Goal: Information Seeking & Learning: Learn about a topic

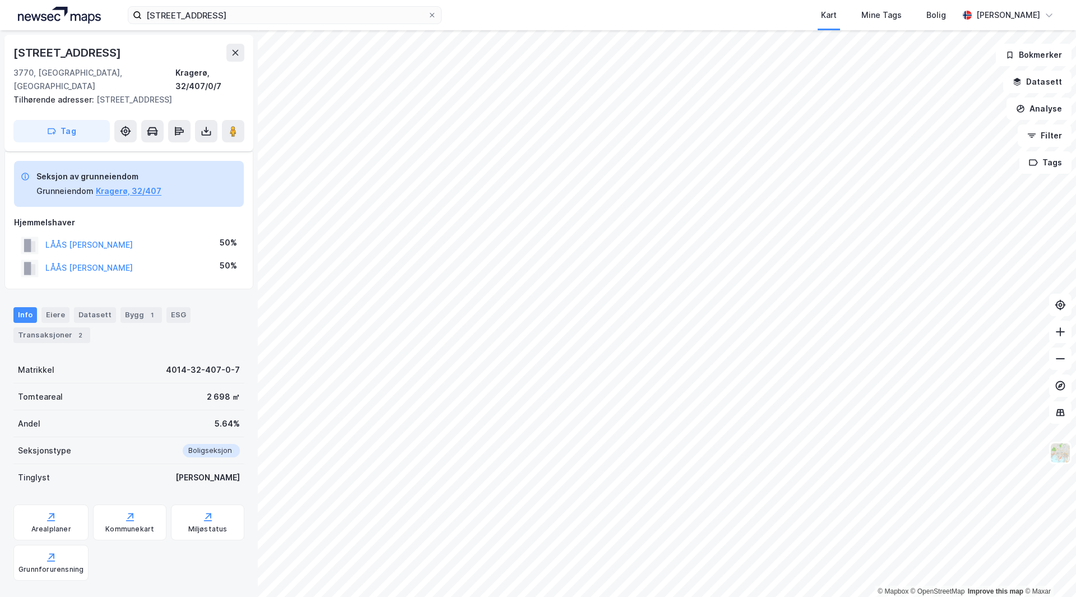
scroll to position [12, 0]
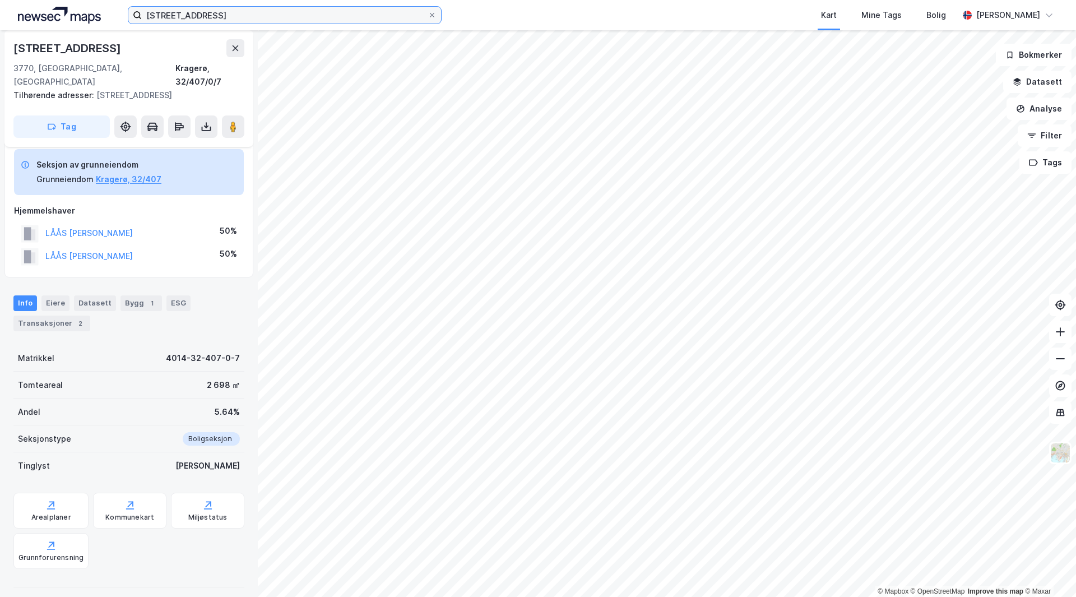
click at [267, 17] on input "[STREET_ADDRESS]" at bounding box center [285, 15] width 286 height 17
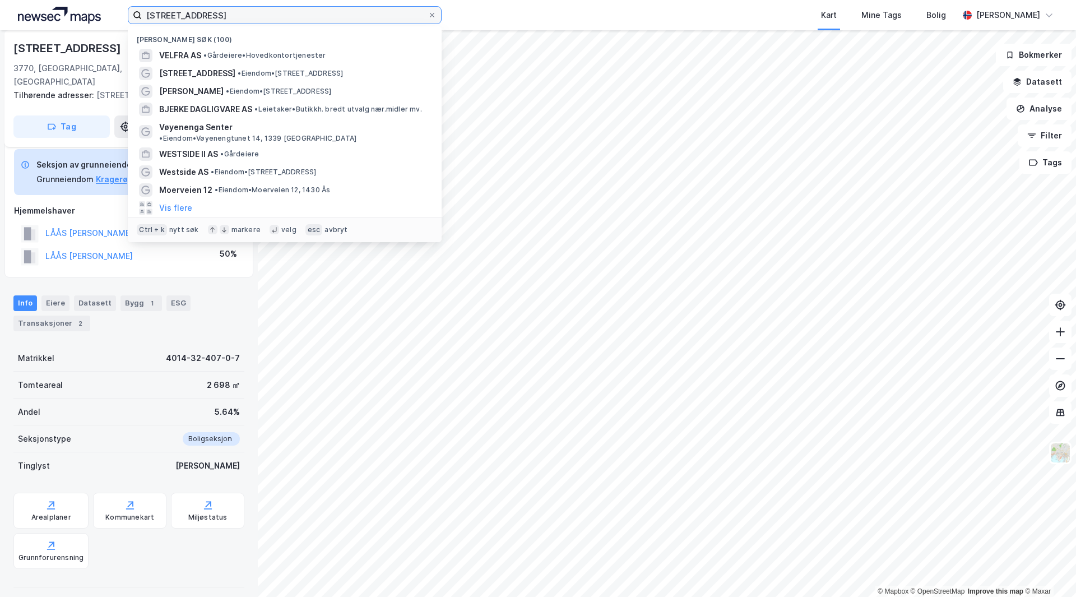
click at [267, 17] on input "[STREET_ADDRESS]" at bounding box center [285, 15] width 286 height 17
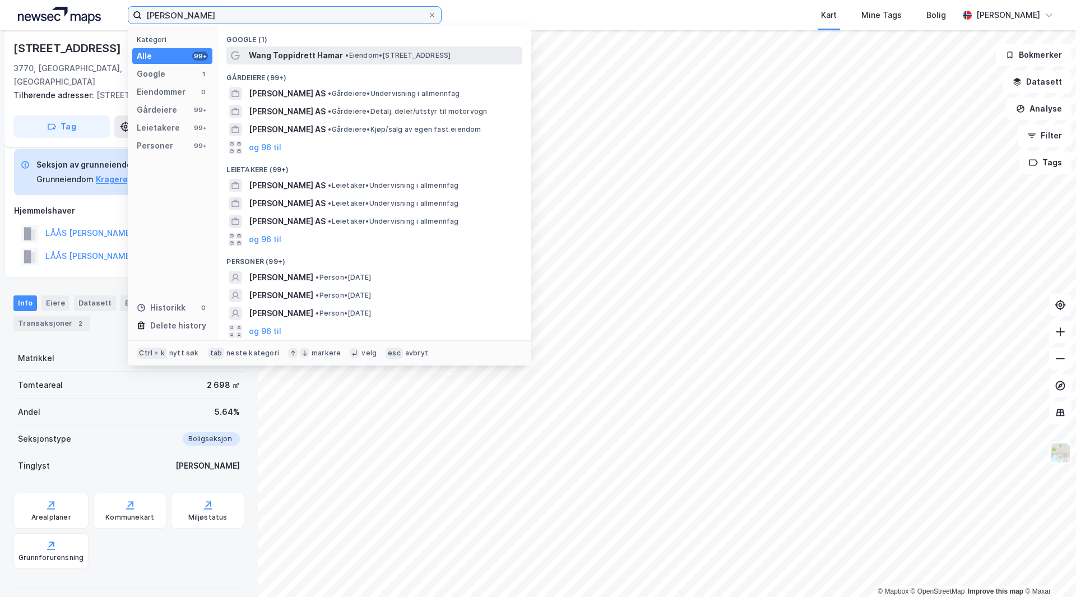
type input "[PERSON_NAME]"
click at [304, 60] on span "Wang Toppidrett Hamar" at bounding box center [296, 55] width 94 height 13
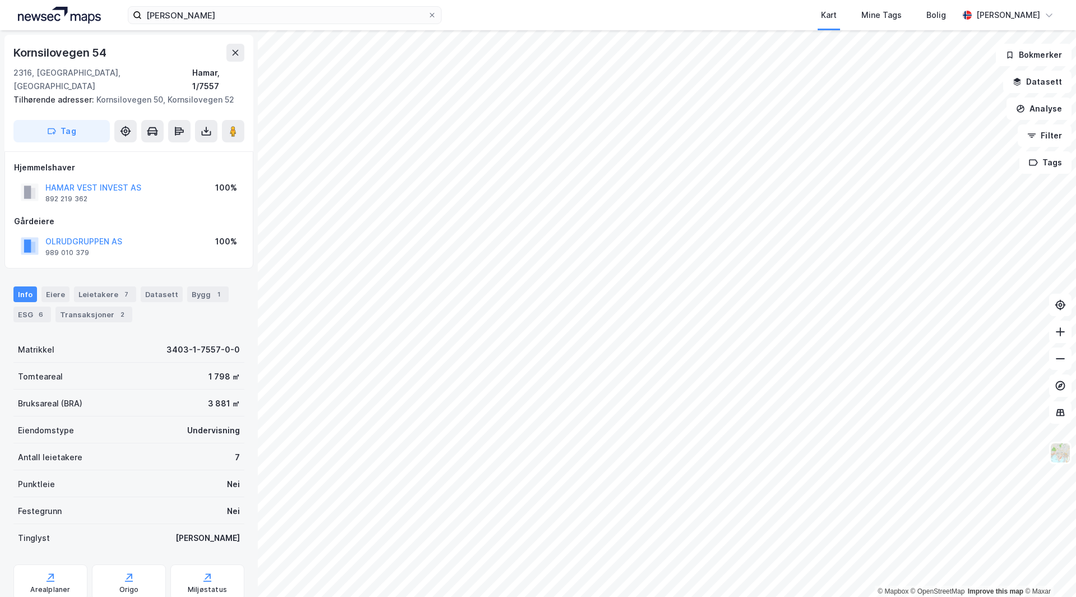
click at [126, 181] on div "HAMAR VEST INVEST AS" at bounding box center [93, 187] width 96 height 13
click at [0, 0] on button "HAMAR VEST INVEST AS" at bounding box center [0, 0] width 0 height 0
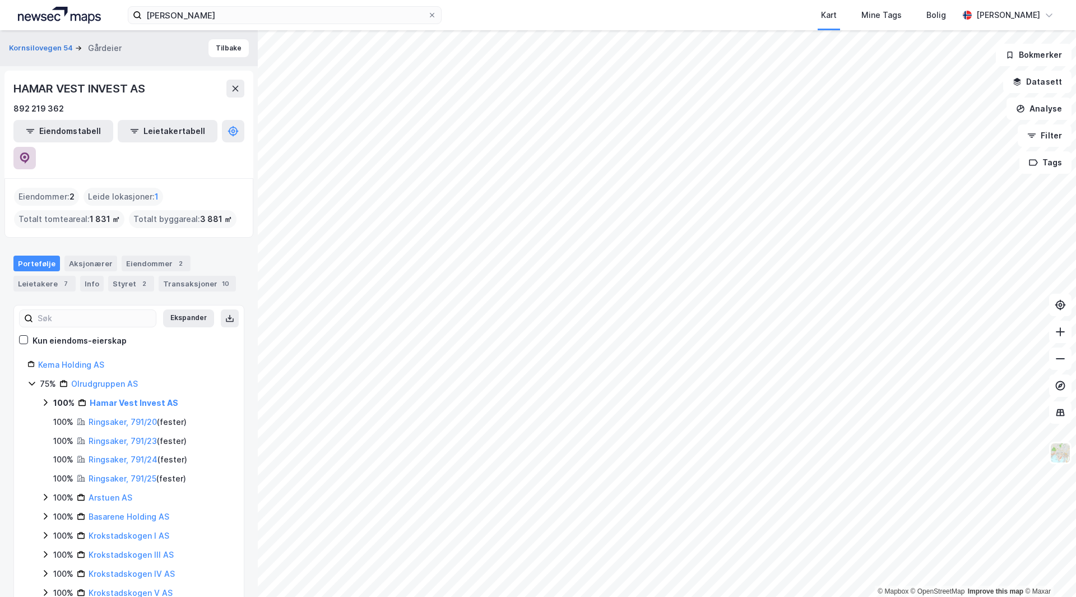
click at [30, 152] on icon at bounding box center [24, 157] width 11 height 11
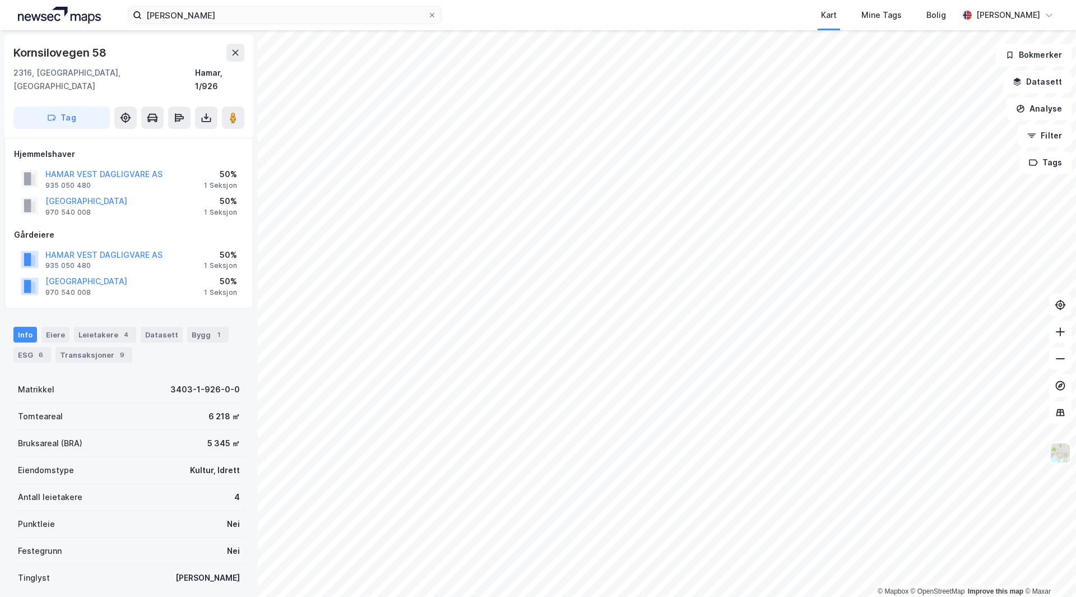
scroll to position [1, 0]
click at [0, 0] on button "HAMAR VEST DAGLIGVARE AS" at bounding box center [0, 0] width 0 height 0
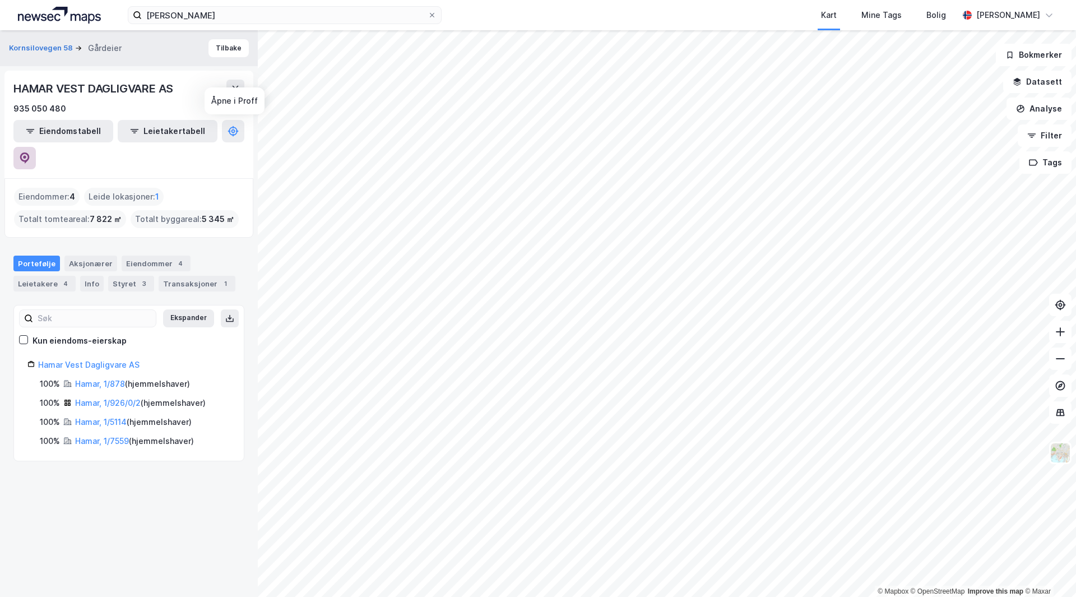
click at [30, 152] on icon at bounding box center [24, 157] width 11 height 11
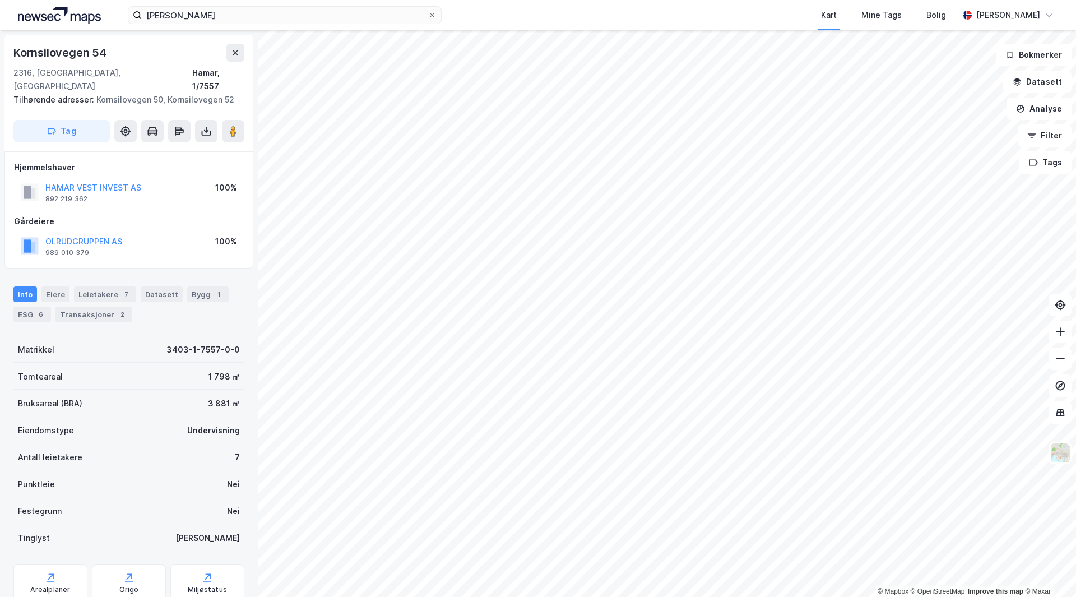
scroll to position [1, 0]
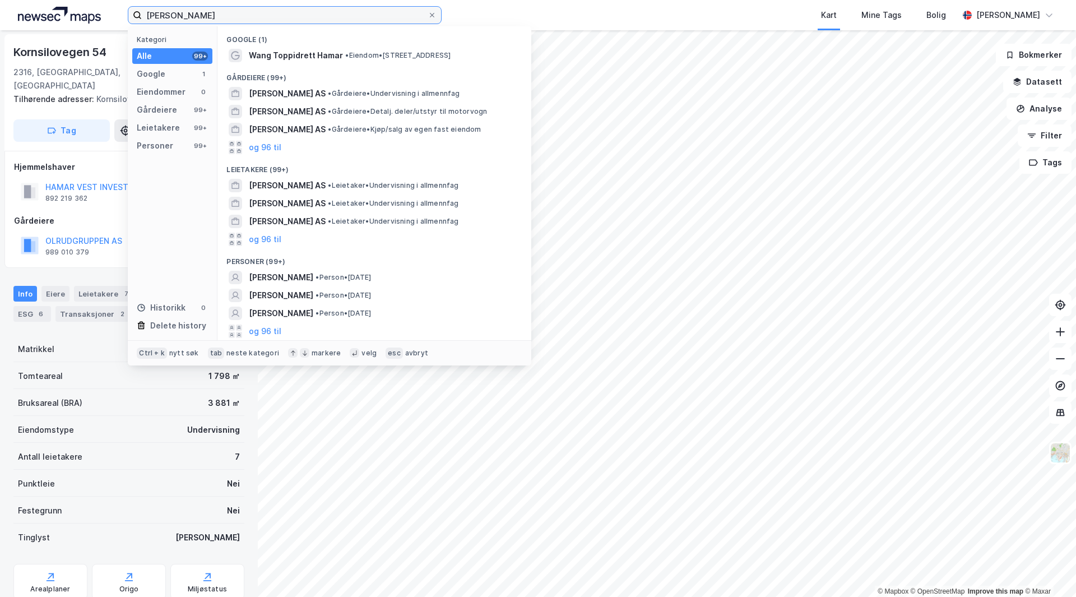
drag, startPoint x: 192, startPoint y: 15, endPoint x: 84, endPoint y: 15, distance: 108.8
click at [84, 15] on div "wang hamar Kategori Alle 99+ Google 1 Eiendommer 0 Gårdeiere 99+ Leietakere 99+…" at bounding box center [538, 15] width 1076 height 30
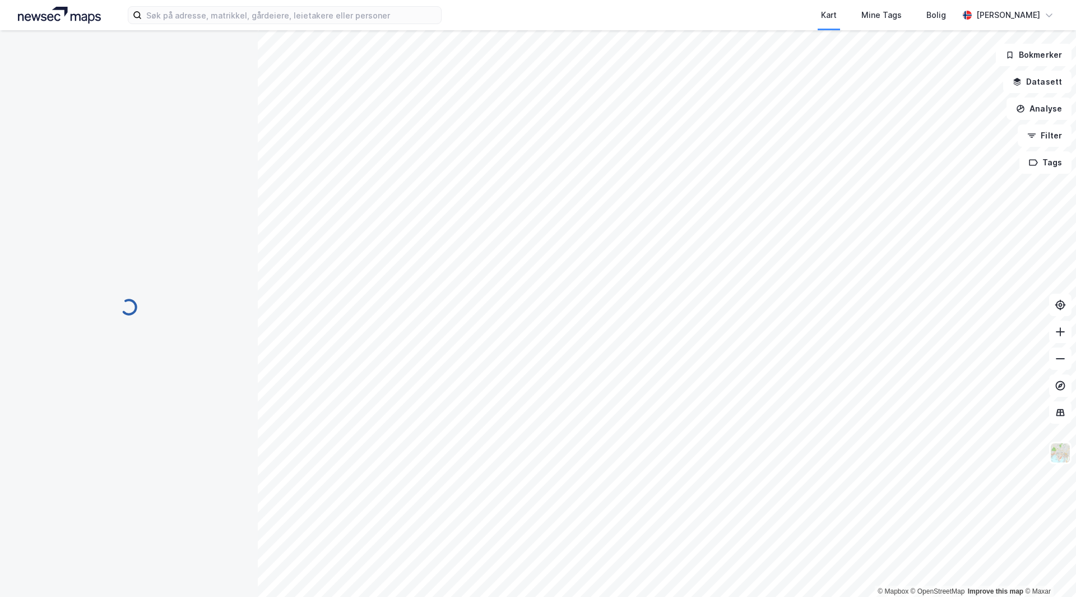
scroll to position [1, 0]
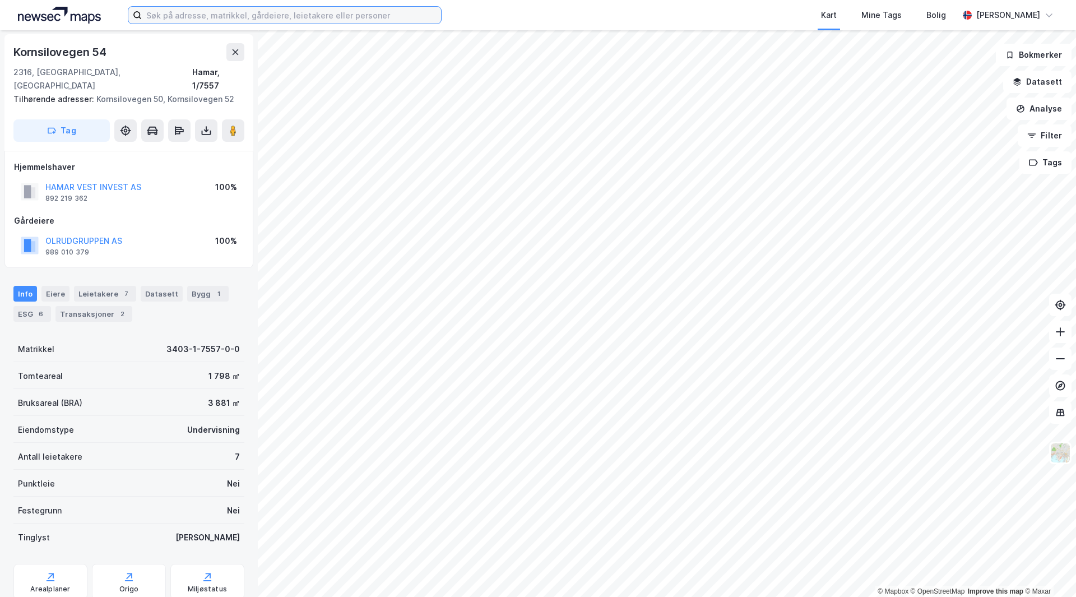
click at [164, 13] on input at bounding box center [291, 15] width 299 height 17
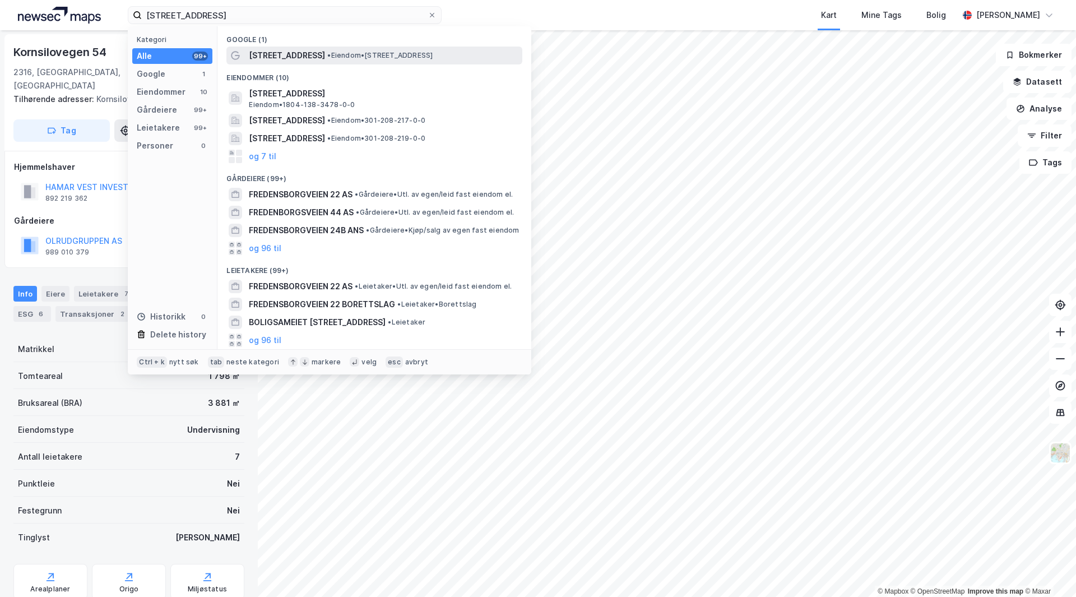
click at [311, 62] on span "[STREET_ADDRESS]" at bounding box center [287, 55] width 76 height 13
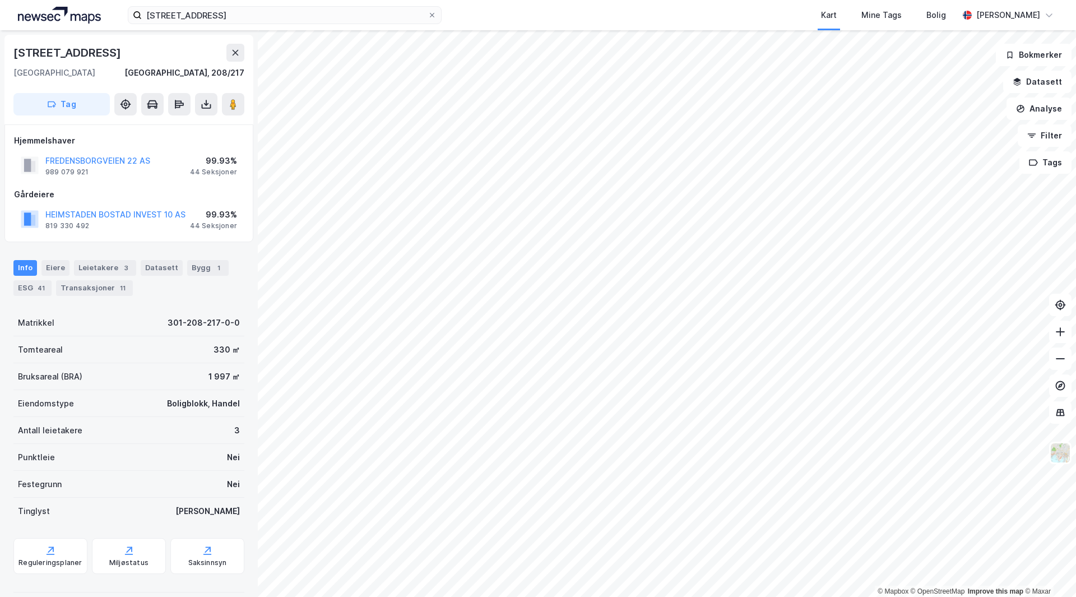
scroll to position [1, 0]
drag, startPoint x: 175, startPoint y: 192, endPoint x: 227, endPoint y: 239, distance: 69.5
click at [227, 239] on div "Hjemmelshaver FREDENSBORGVEIEN 22 AS 989 079 921 99.93% 44 Seksjoner Gårdeiere …" at bounding box center [128, 183] width 249 height 118
drag, startPoint x: 103, startPoint y: 182, endPoint x: 165, endPoint y: 192, distance: 62.6
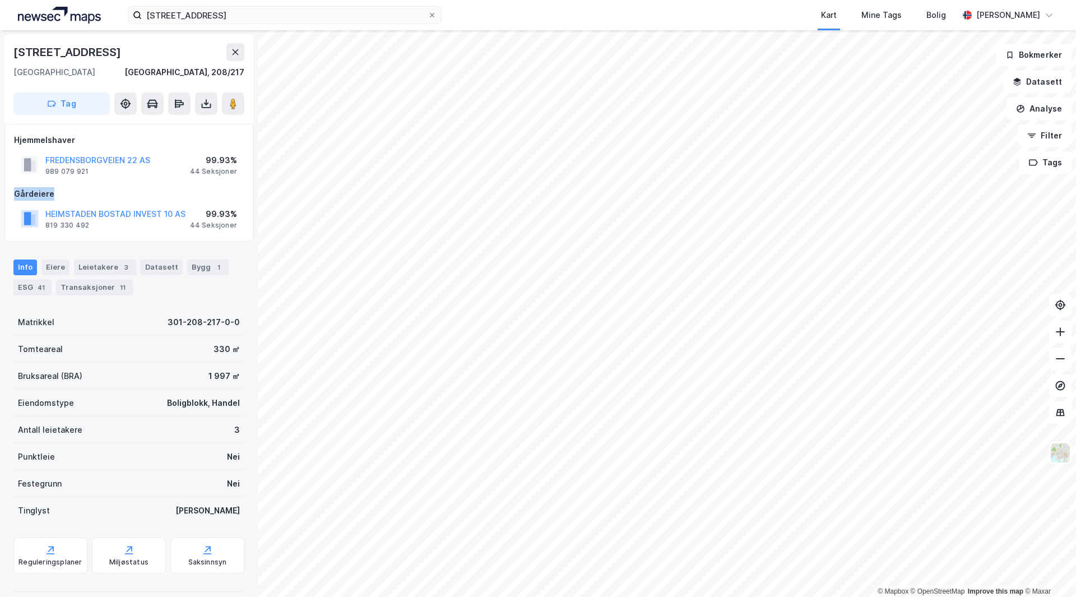
click at [165, 192] on div "Hjemmelshaver FREDENSBORGVEIEN 22 AS 989 079 921 99.93% 44 Seksjoner Gårdeiere …" at bounding box center [129, 182] width 230 height 99
click at [167, 192] on div "Gårdeiere" at bounding box center [129, 193] width 230 height 13
click at [142, 192] on div "Gårdeiere" at bounding box center [129, 193] width 230 height 13
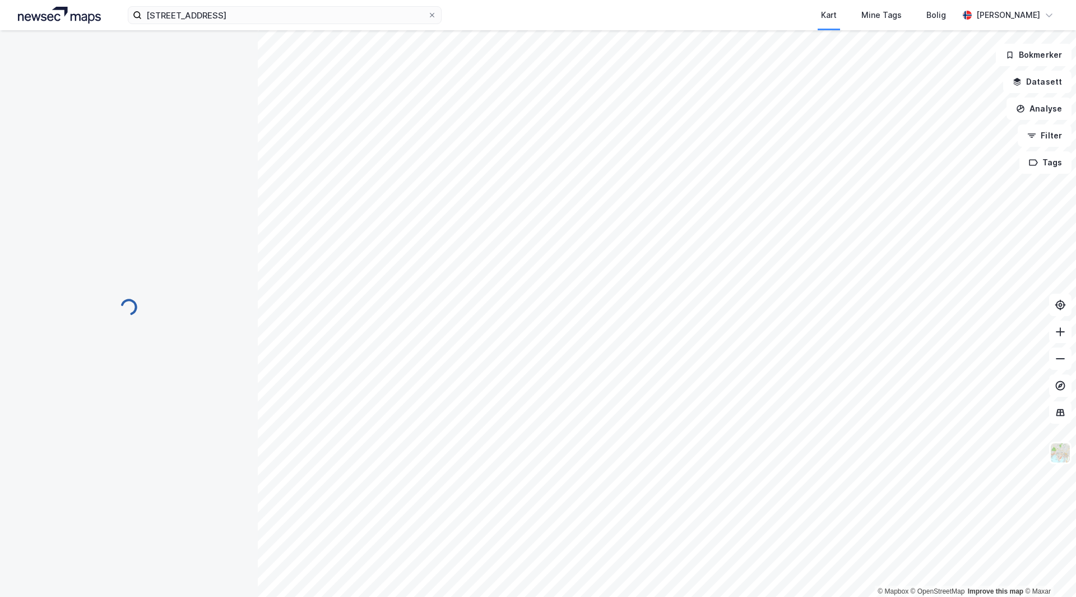
scroll to position [1, 0]
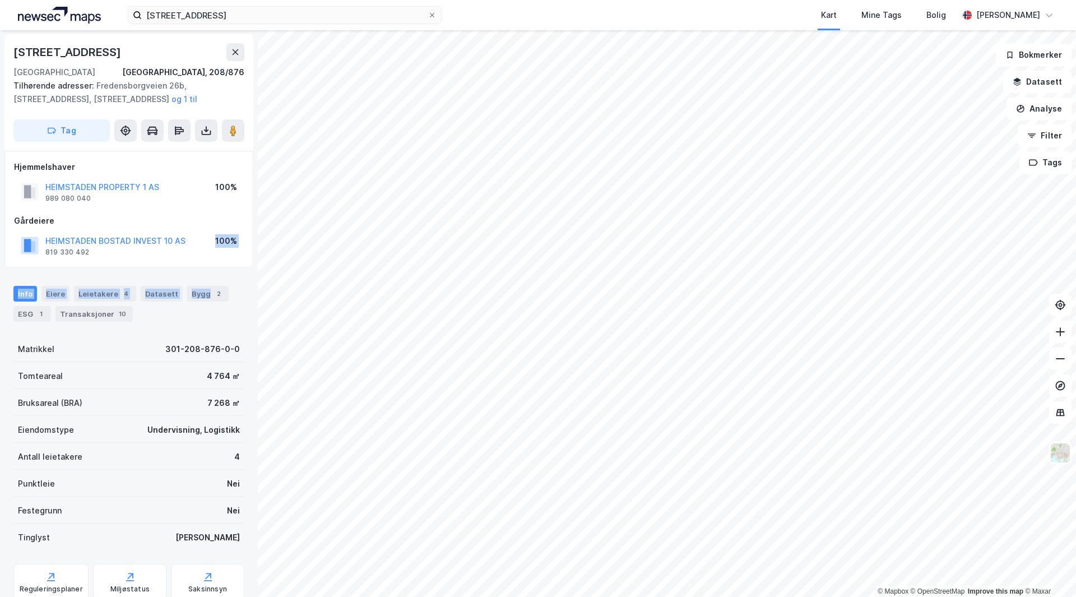
drag, startPoint x: 201, startPoint y: 233, endPoint x: 215, endPoint y: 220, distance: 18.7
click at [216, 236] on div "HEIMSTADEN BOSTAD INVEST 10 AS 819 330 492 100%" at bounding box center [129, 245] width 230 height 27
drag, startPoint x: 208, startPoint y: 219, endPoint x: 202, endPoint y: 208, distance: 12.8
click at [202, 205] on div "Hjemmelshaver HEIMSTADEN PROPERTY 1 AS 989 080 040 100% Gårdeiere HEIMSTADEN [G…" at bounding box center [129, 209] width 230 height 99
click at [0, 0] on button "HEIMSTADEN PROPERTY 1 AS" at bounding box center [0, 0] width 0 height 0
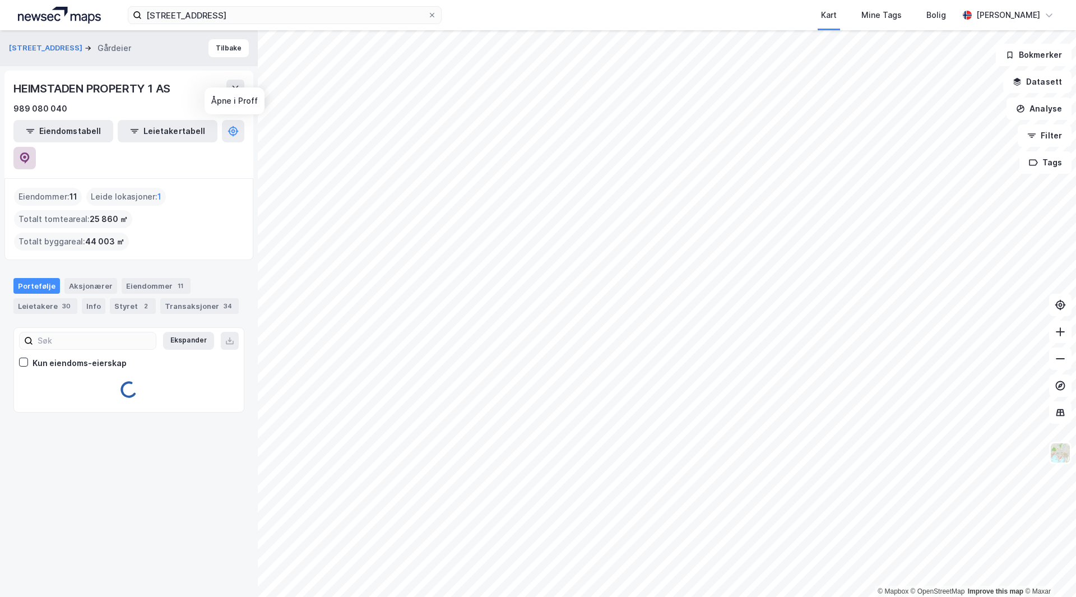
click at [36, 147] on button at bounding box center [24, 158] width 22 height 22
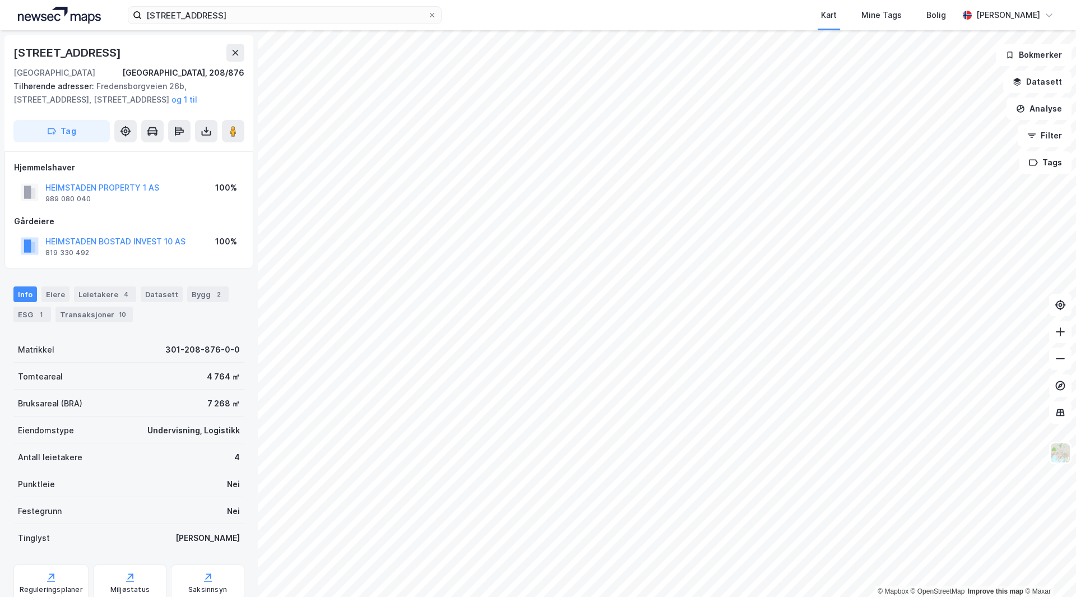
scroll to position [1, 0]
click at [31, 319] on div "ESG 1" at bounding box center [32, 314] width 38 height 16
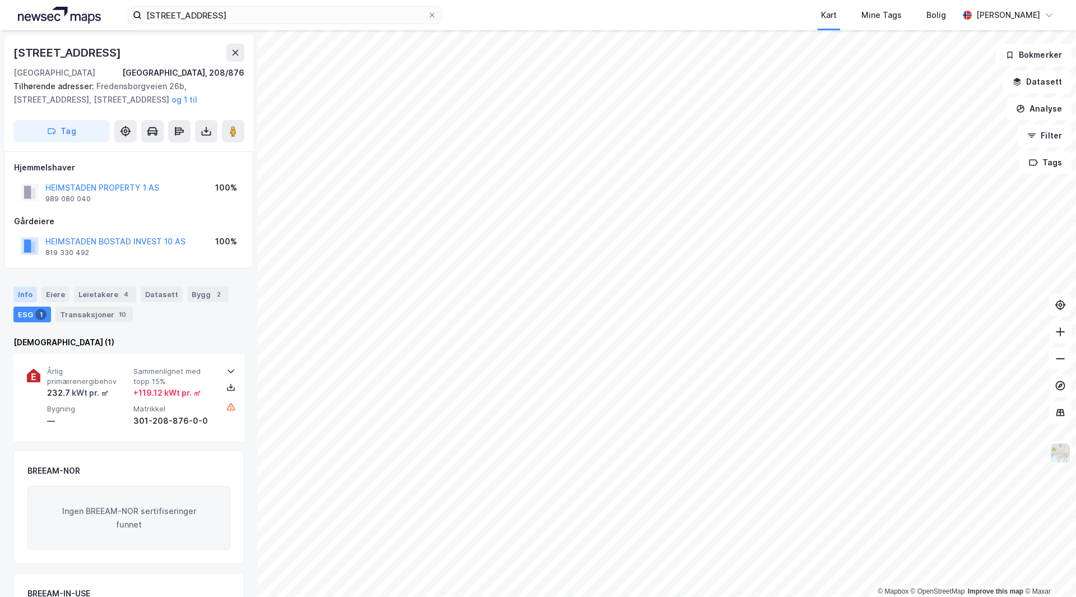
click at [20, 292] on div "Info" at bounding box center [25, 294] width 24 height 16
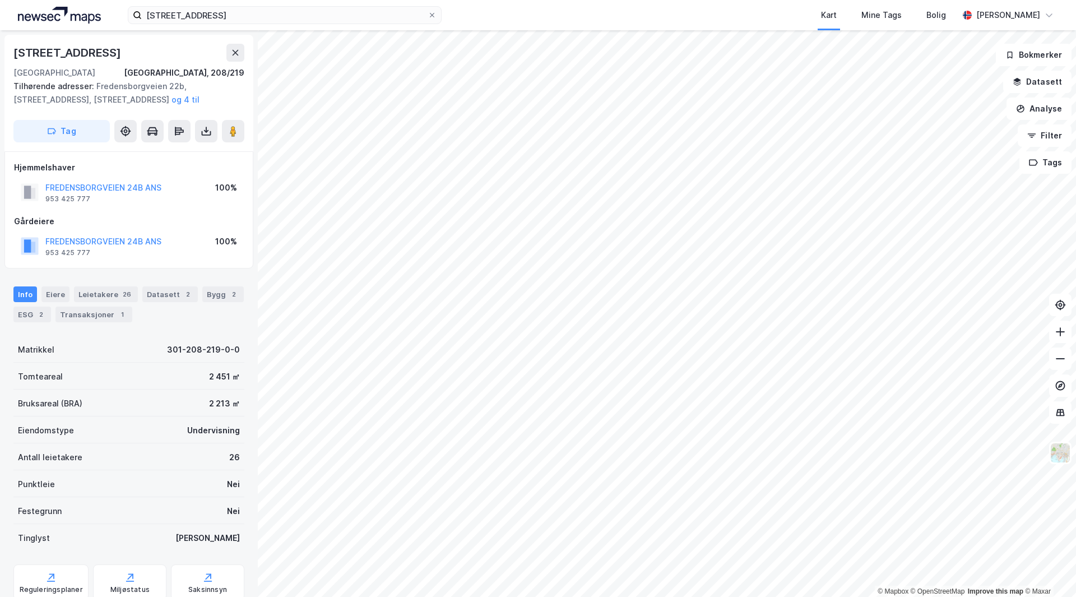
scroll to position [1, 0]
click at [0, 0] on button "FREDENSBORGVEIEN 24B ANS" at bounding box center [0, 0] width 0 height 0
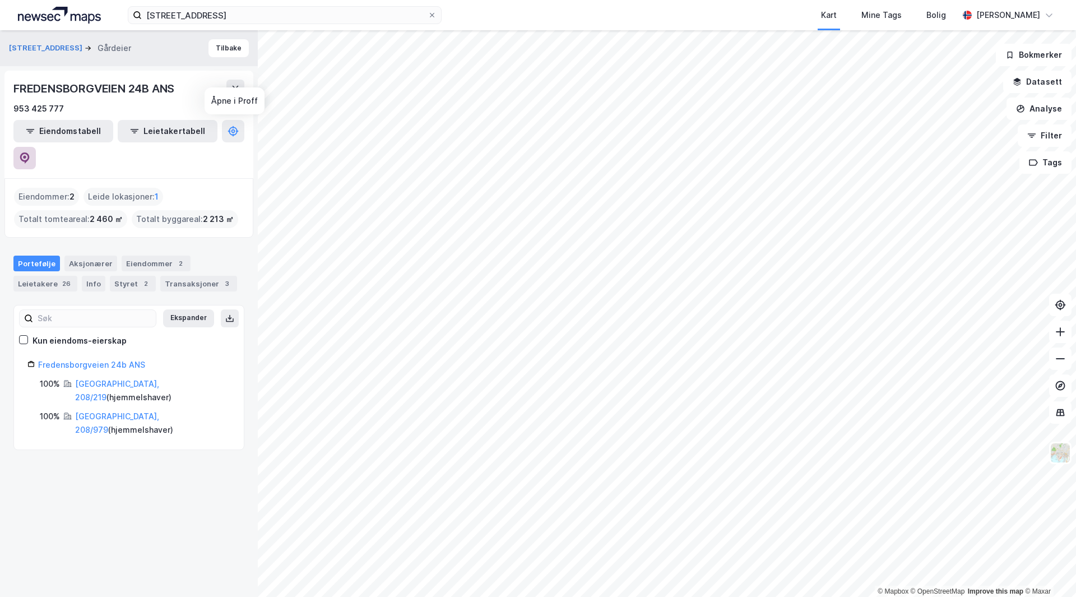
click at [36, 147] on button at bounding box center [24, 158] width 22 height 22
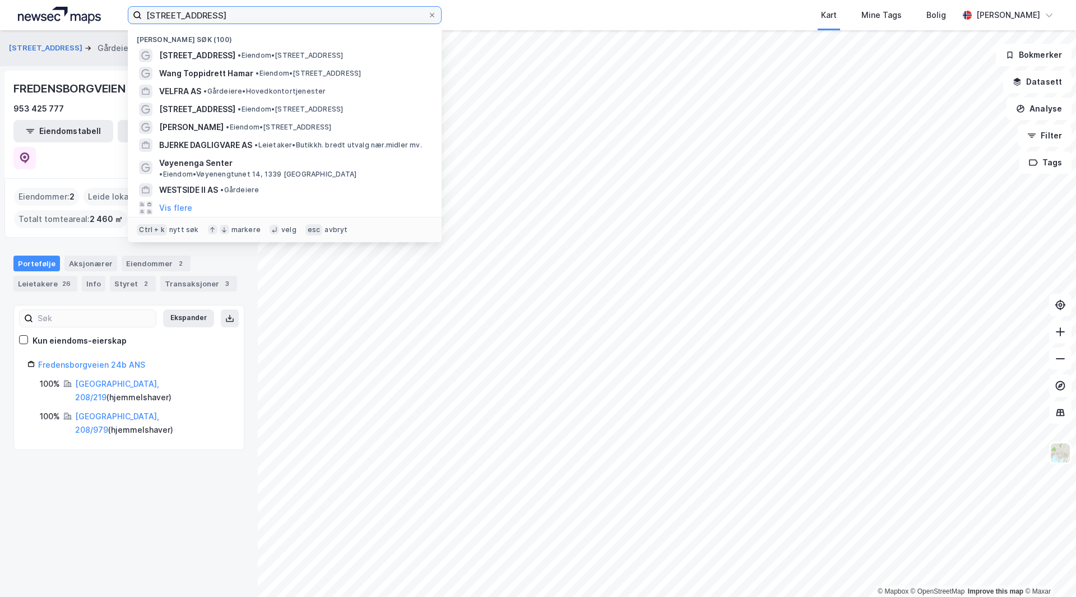
click at [204, 19] on input "[STREET_ADDRESS]" at bounding box center [285, 15] width 286 height 17
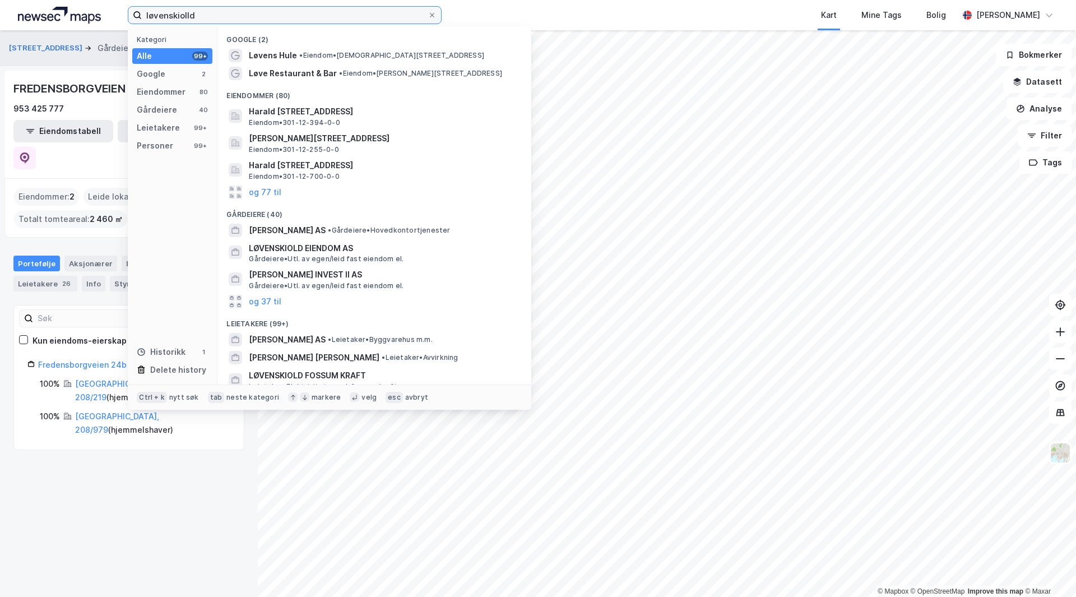
type input "løvenskiolld"
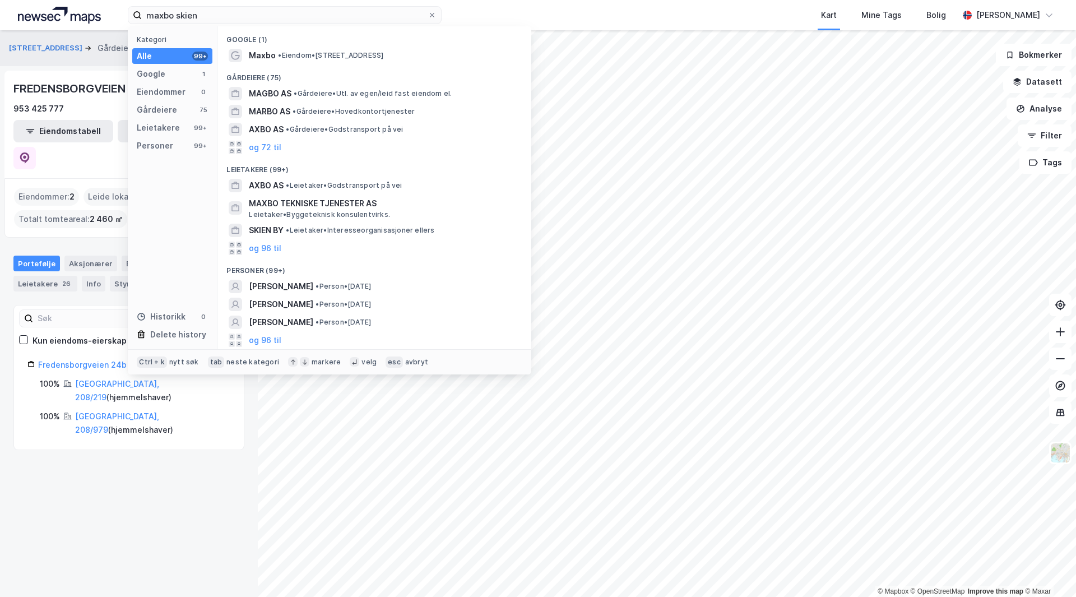
click at [330, 51] on span "• Eiendom • [STREET_ADDRESS]" at bounding box center [330, 55] width 105 height 9
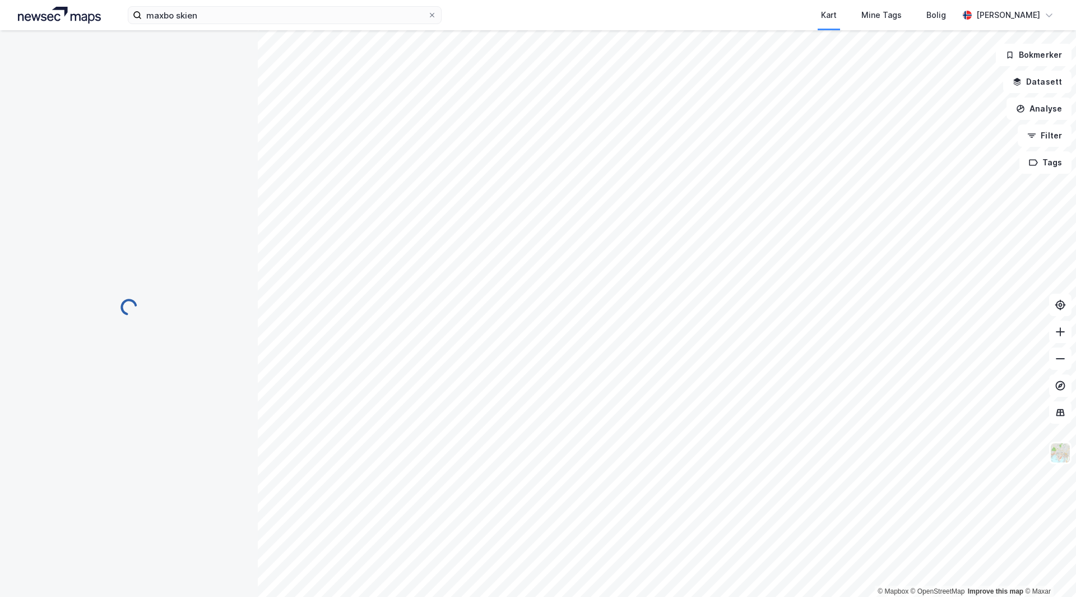
scroll to position [1, 0]
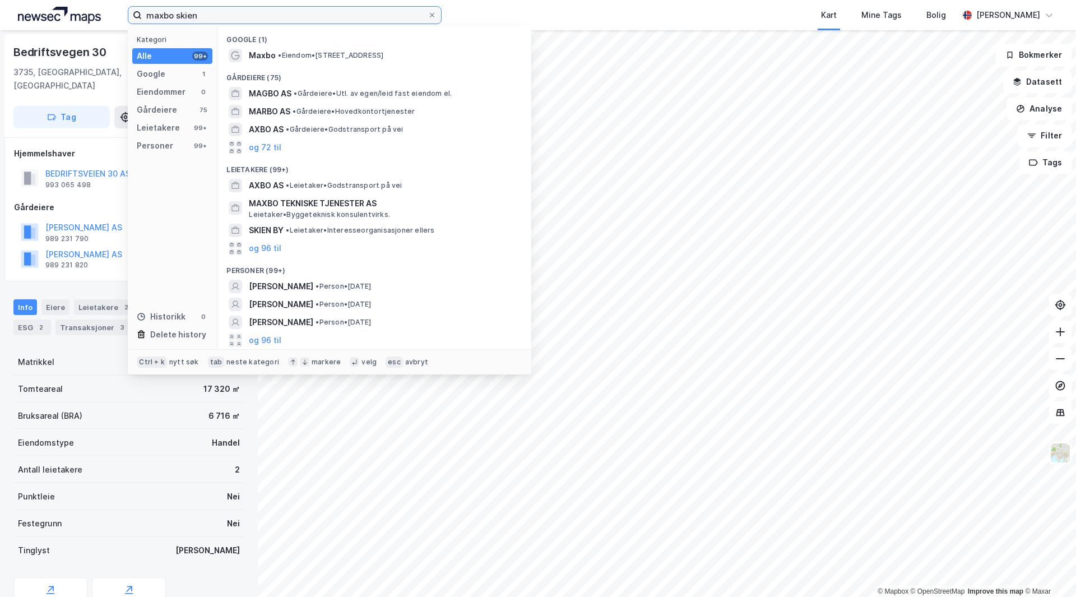
drag, startPoint x: 200, startPoint y: 13, endPoint x: 81, endPoint y: 13, distance: 118.9
click at [81, 13] on div "maxbo skien Kategori Alle 99+ Google 1 Eiendommer 0 Gårdeiere 75 Leietakere 99+…" at bounding box center [538, 15] width 1076 height 30
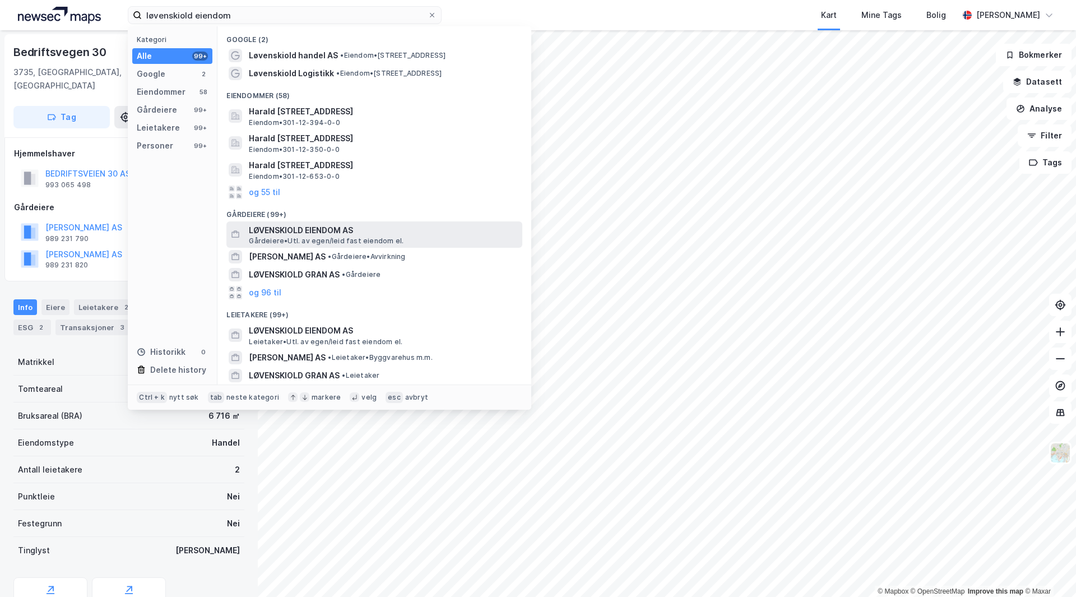
click at [344, 228] on span "LØVENSKIOLD EIENDOM AS" at bounding box center [383, 230] width 269 height 13
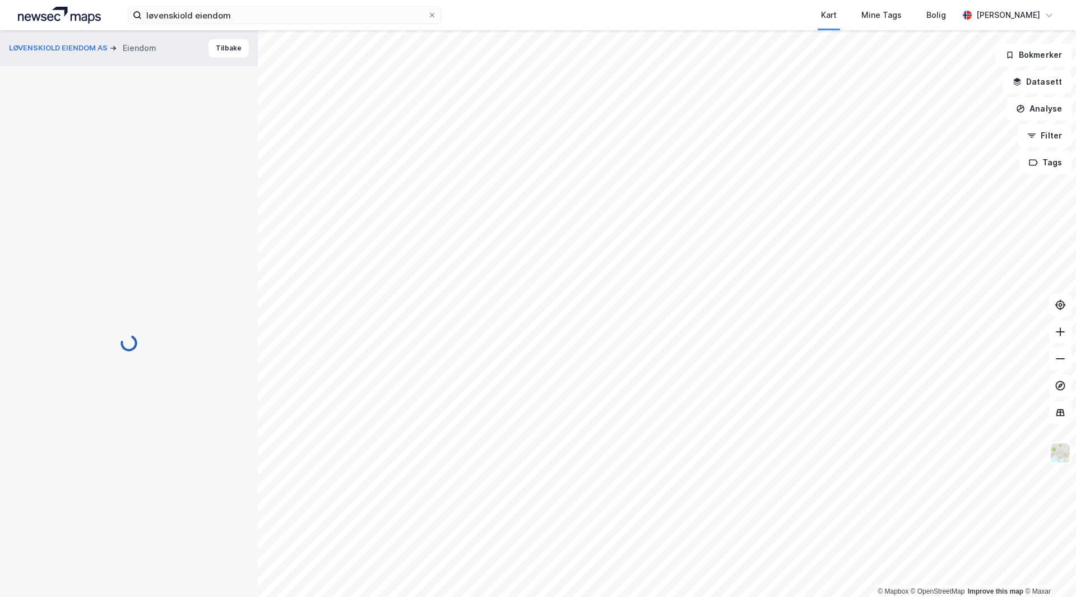
scroll to position [1, 0]
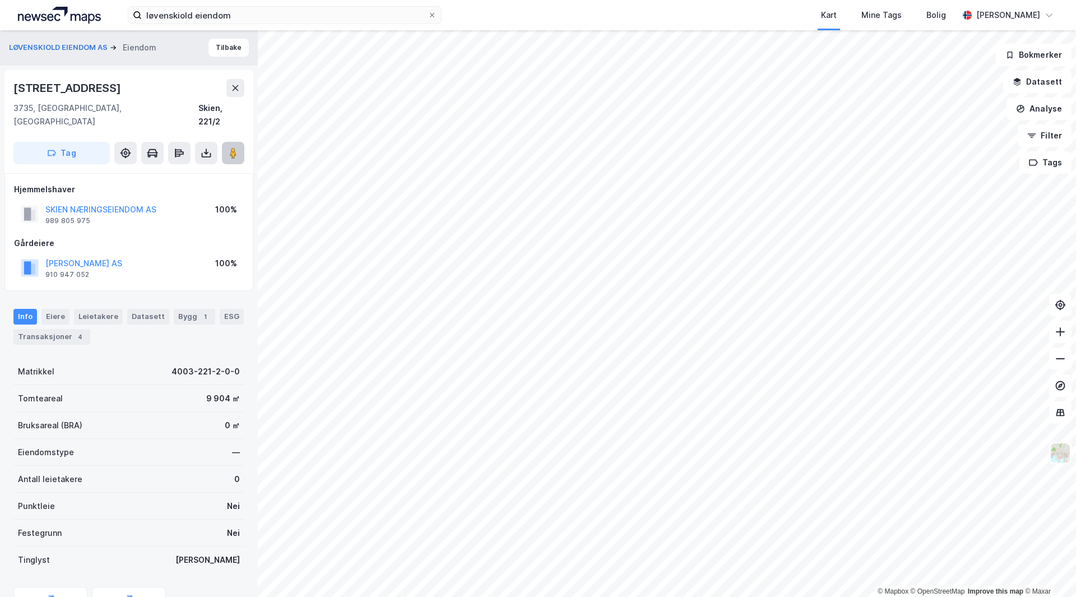
click at [233, 146] on button at bounding box center [233, 153] width 22 height 22
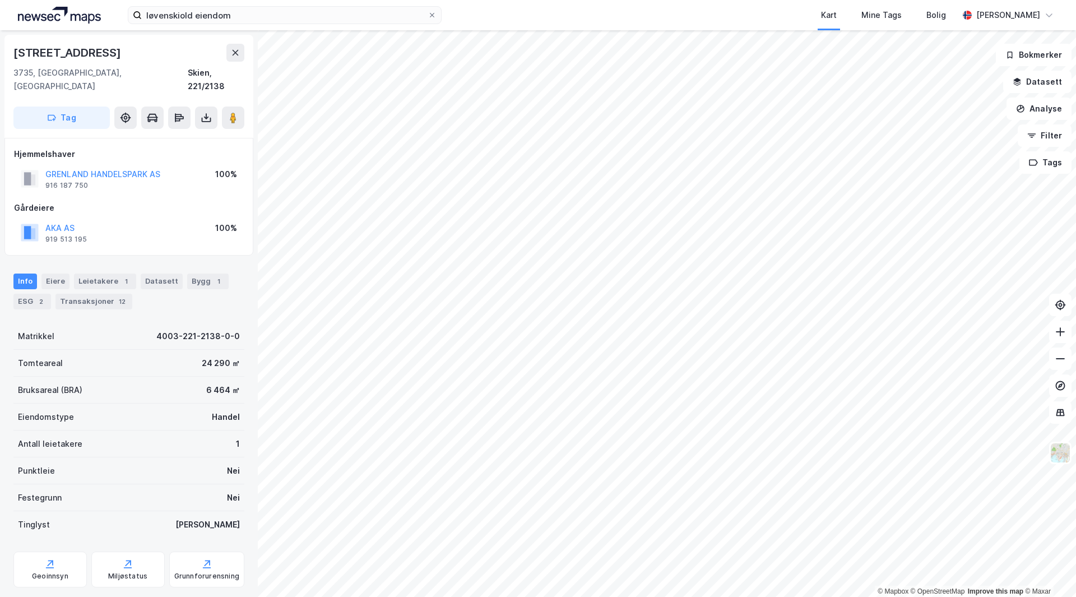
scroll to position [1, 0]
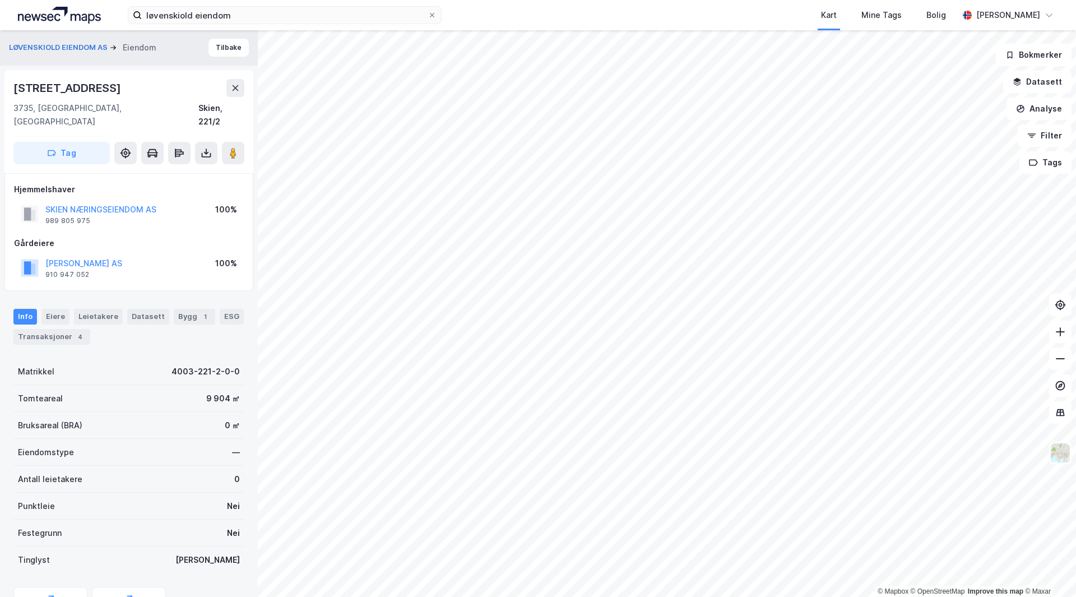
click at [71, 91] on div "[STREET_ADDRESS]" at bounding box center [68, 88] width 110 height 18
copy div "[STREET_ADDRESS]"
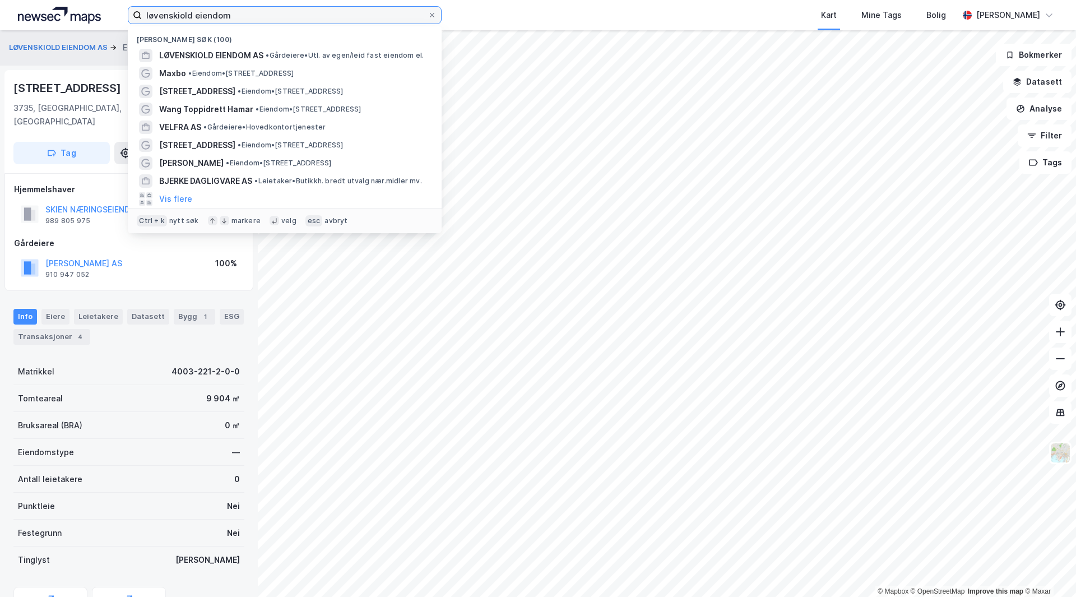
click at [243, 15] on input "løvenskiold eiendom" at bounding box center [285, 15] width 286 height 17
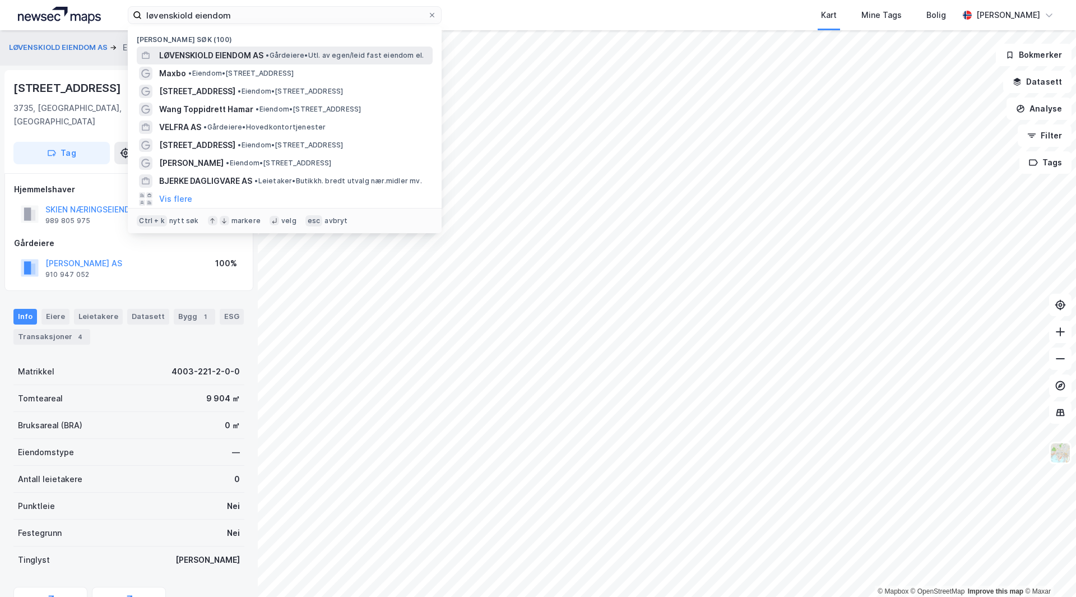
click at [284, 58] on span "• Gårdeiere • Utl. av egen/leid fast eiendom el." at bounding box center [345, 55] width 158 height 9
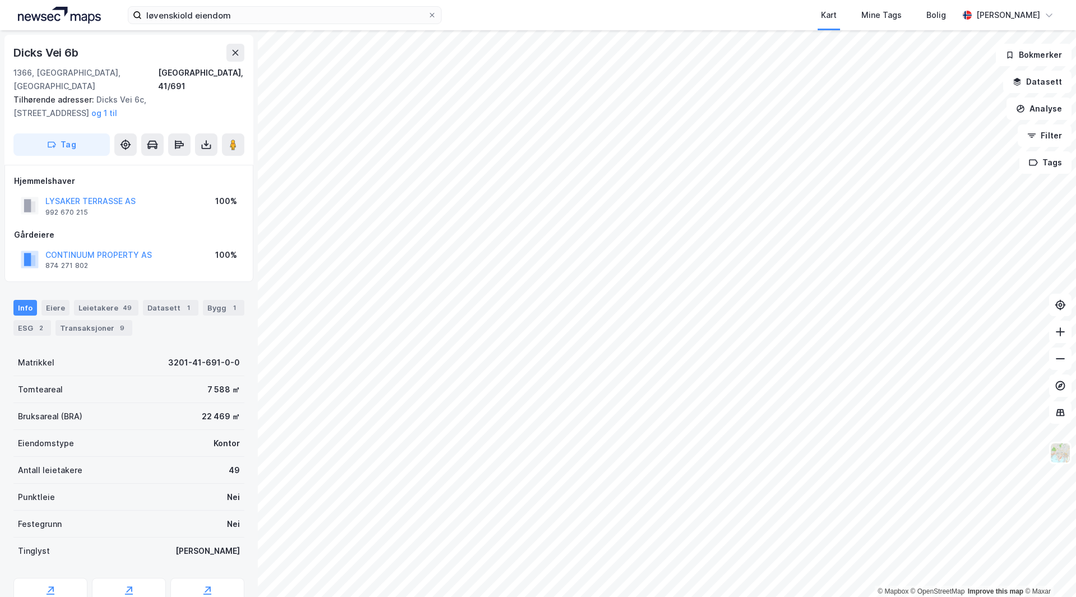
scroll to position [1, 0]
drag, startPoint x: 192, startPoint y: 218, endPoint x: 199, endPoint y: 230, distance: 13.6
click at [199, 230] on div "Gårdeiere CONTINUUM PROPERTY AS 874 271 802 100%" at bounding box center [129, 250] width 230 height 45
click at [0, 0] on button "LYSAKER TERRASSE AS" at bounding box center [0, 0] width 0 height 0
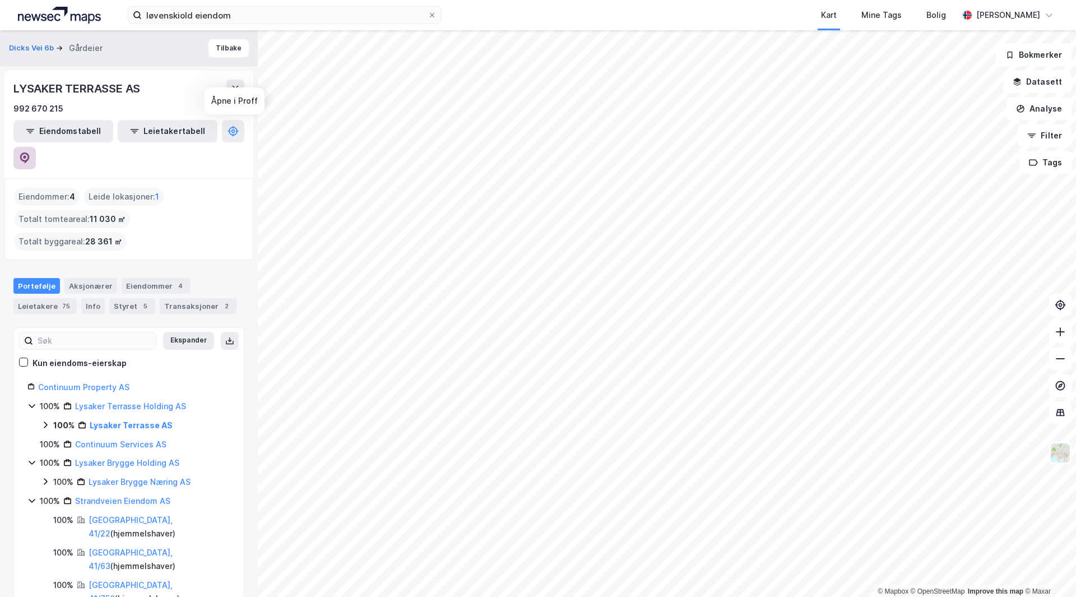
click at [30, 152] on icon at bounding box center [24, 157] width 11 height 11
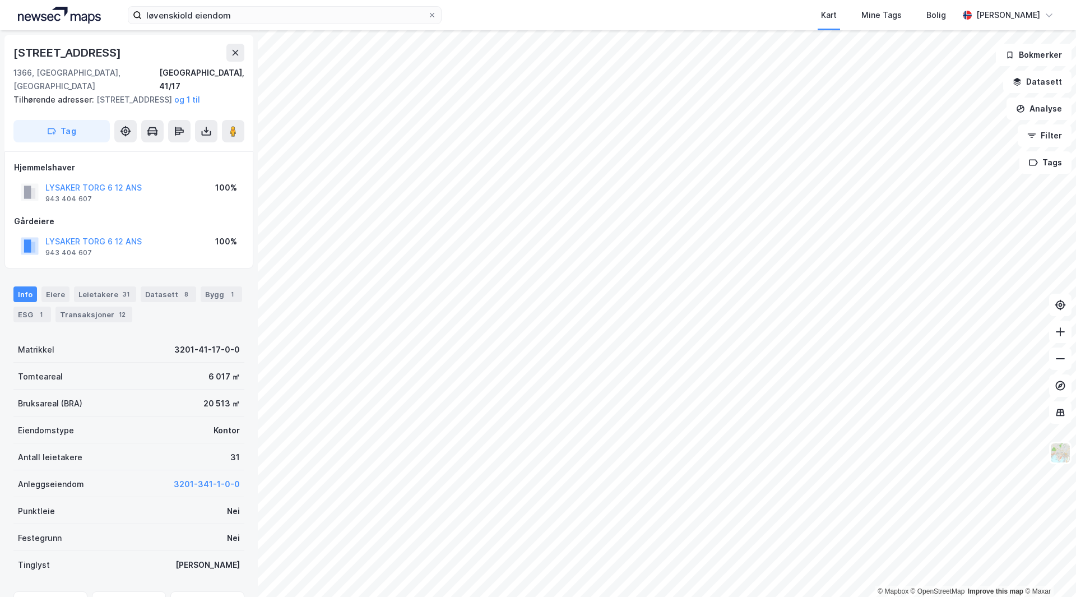
scroll to position [1, 0]
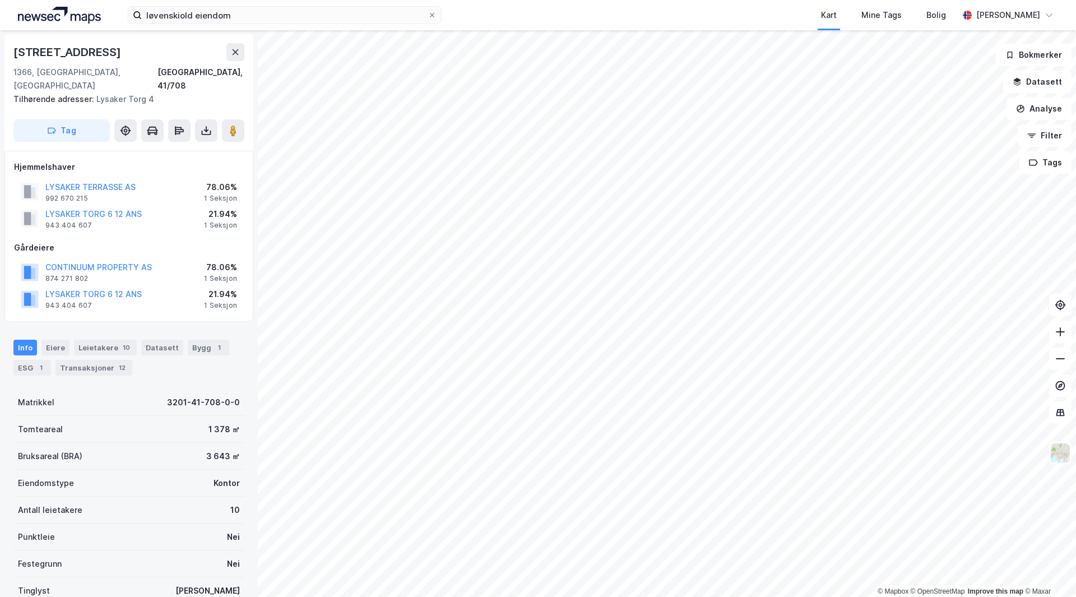
scroll to position [1, 0]
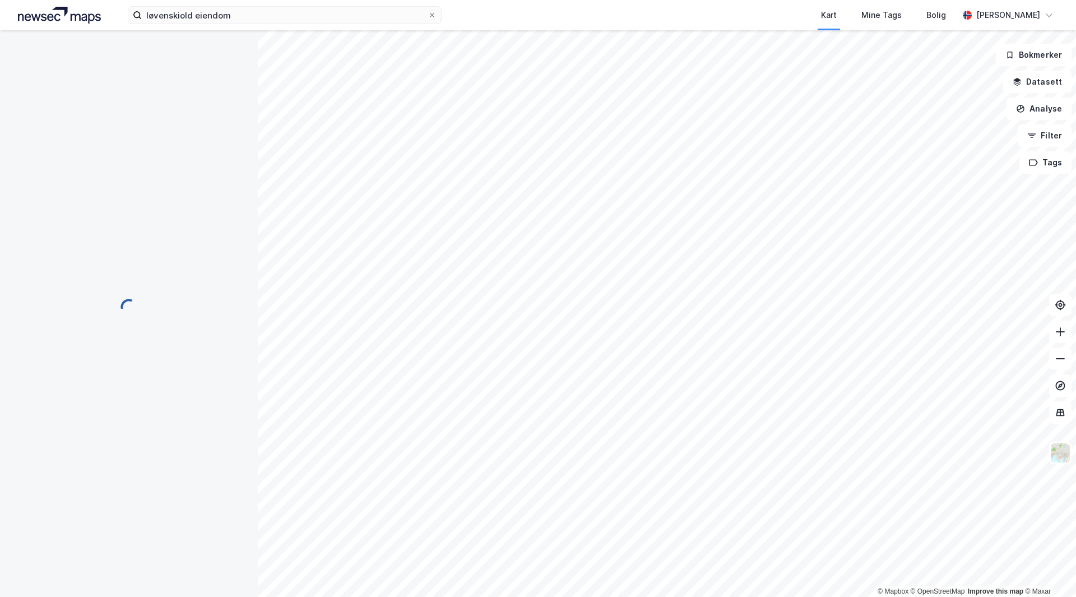
scroll to position [1, 0]
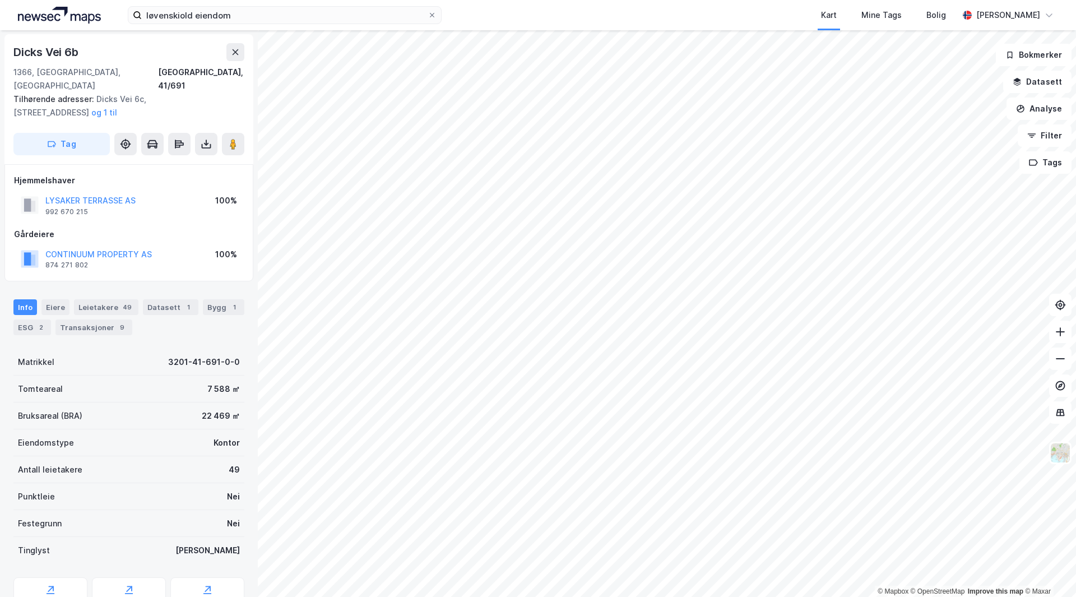
scroll to position [1, 0]
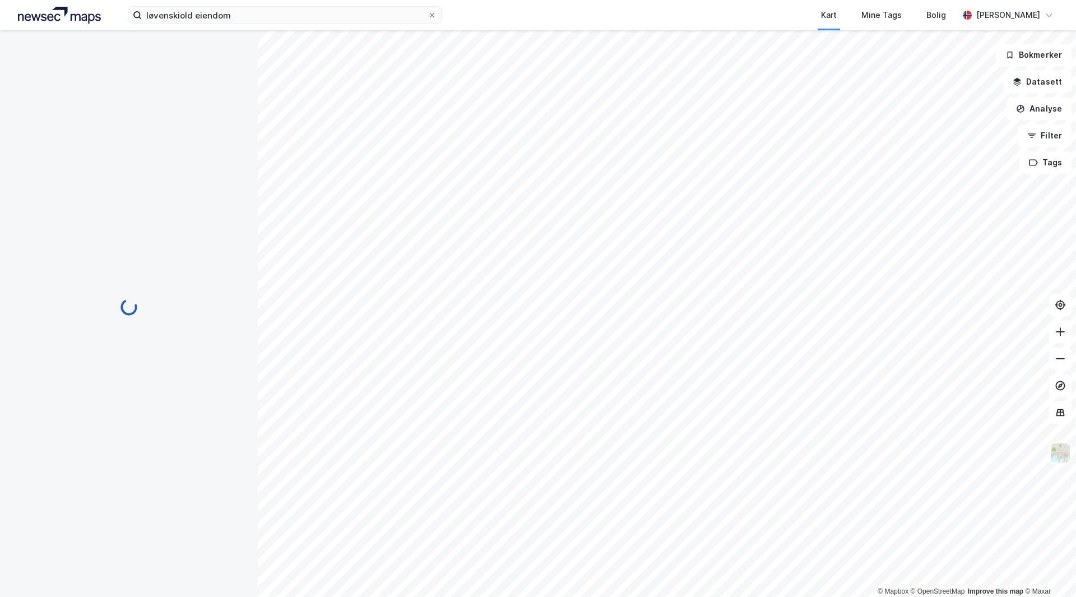
scroll to position [1, 0]
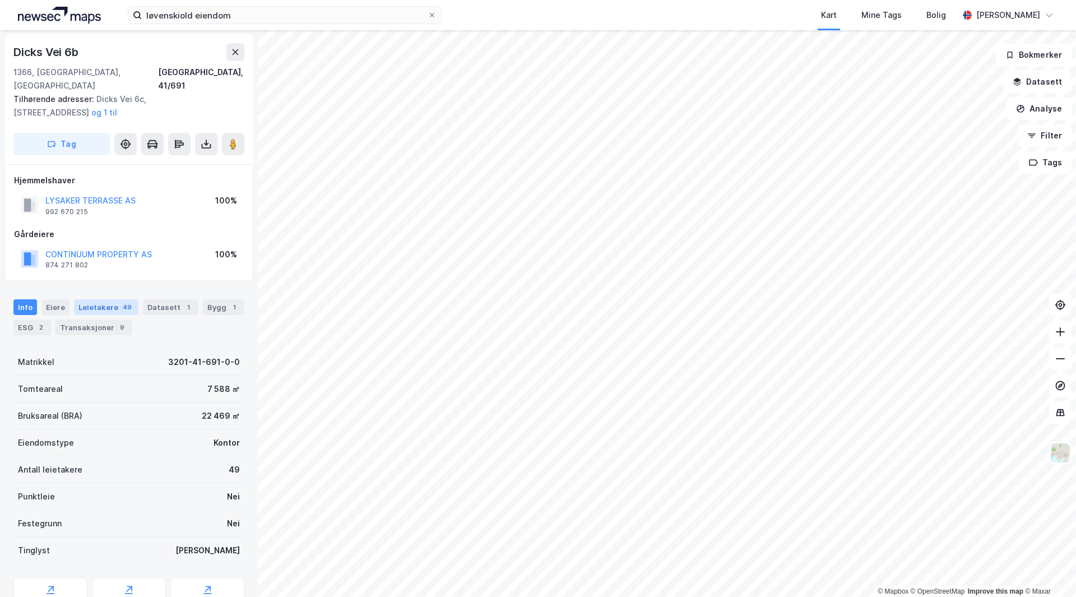
click at [107, 299] on div "Leietakere 49" at bounding box center [106, 307] width 64 height 16
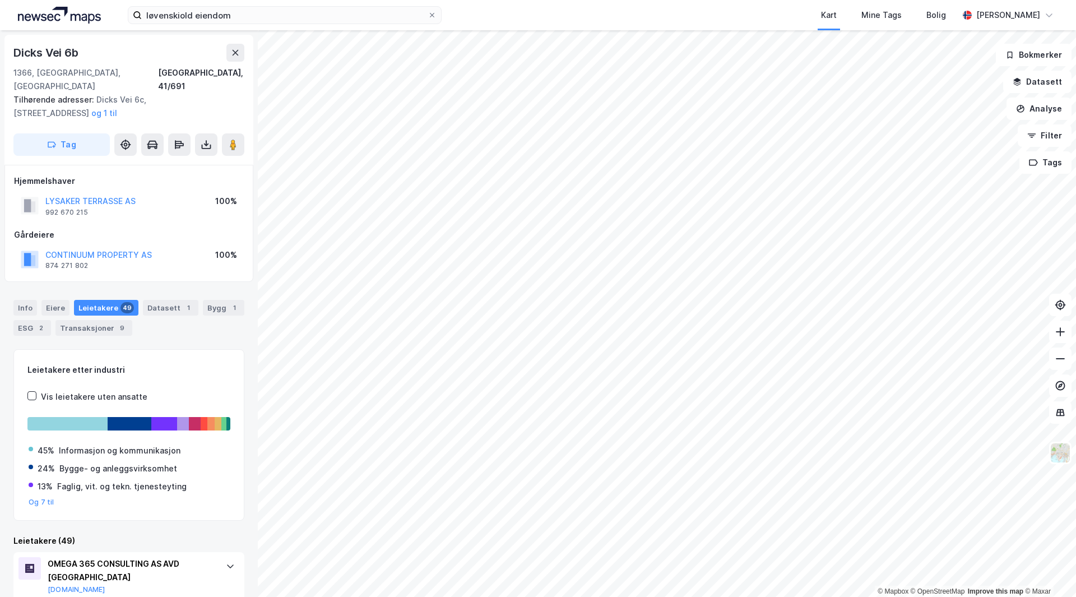
scroll to position [29, 0]
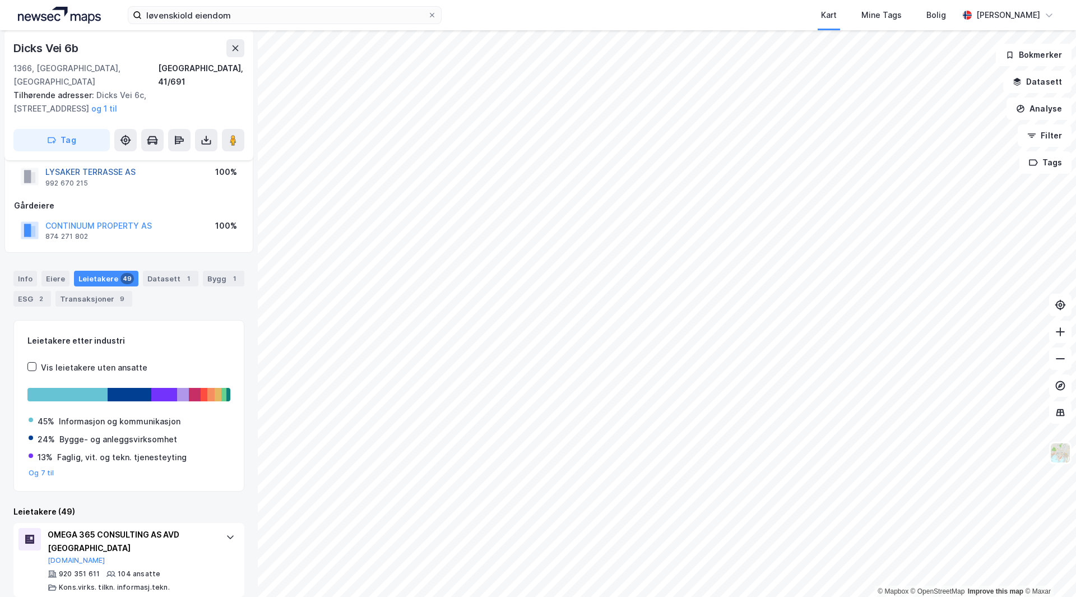
click at [0, 0] on button "LYSAKER TERRASSE AS" at bounding box center [0, 0] width 0 height 0
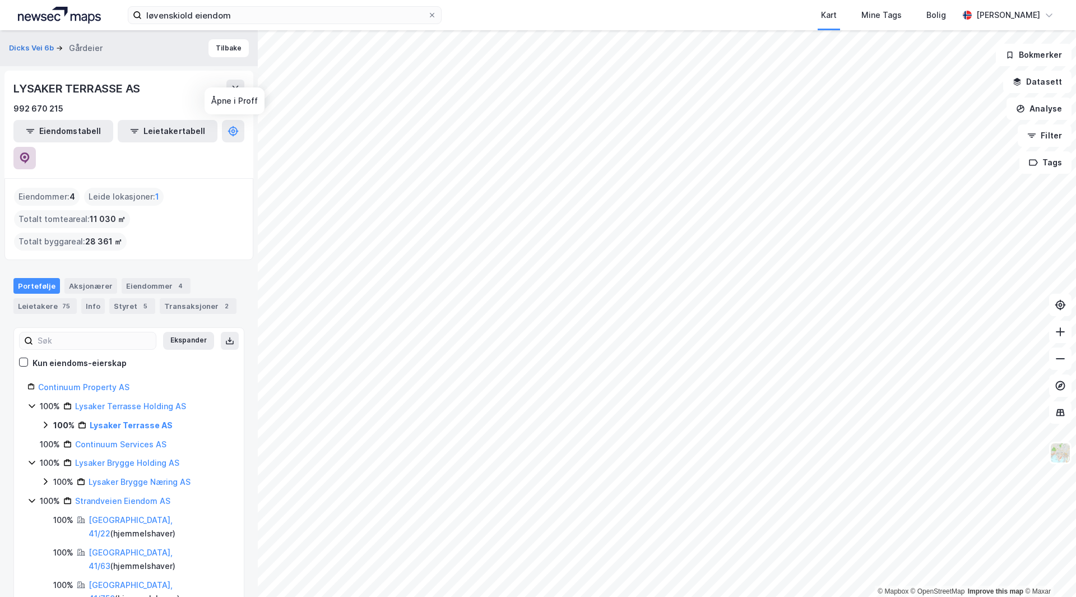
click at [30, 152] on icon at bounding box center [24, 157] width 11 height 11
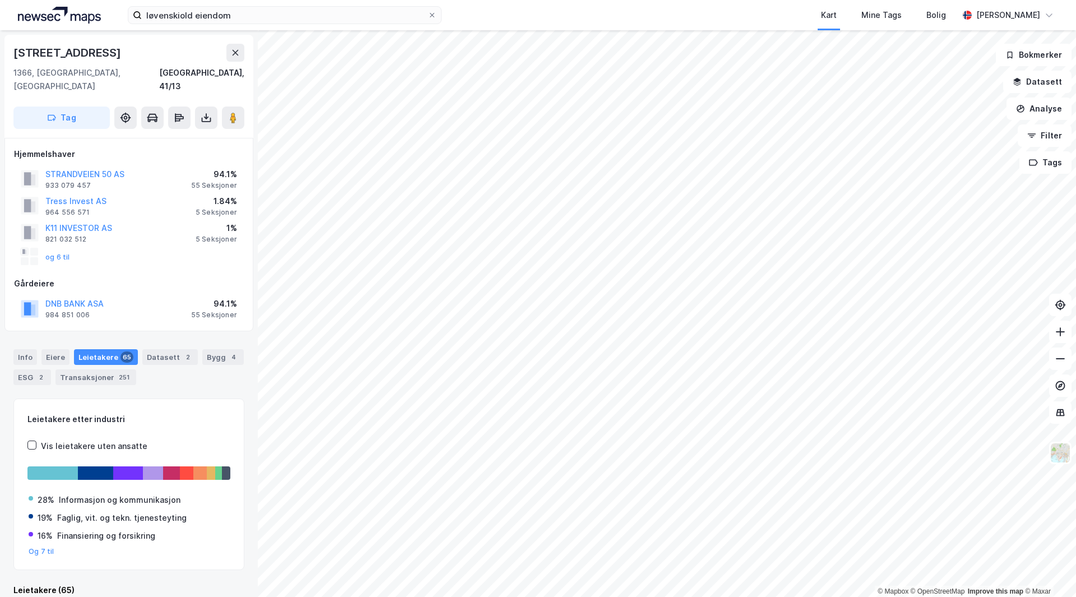
scroll to position [1, 0]
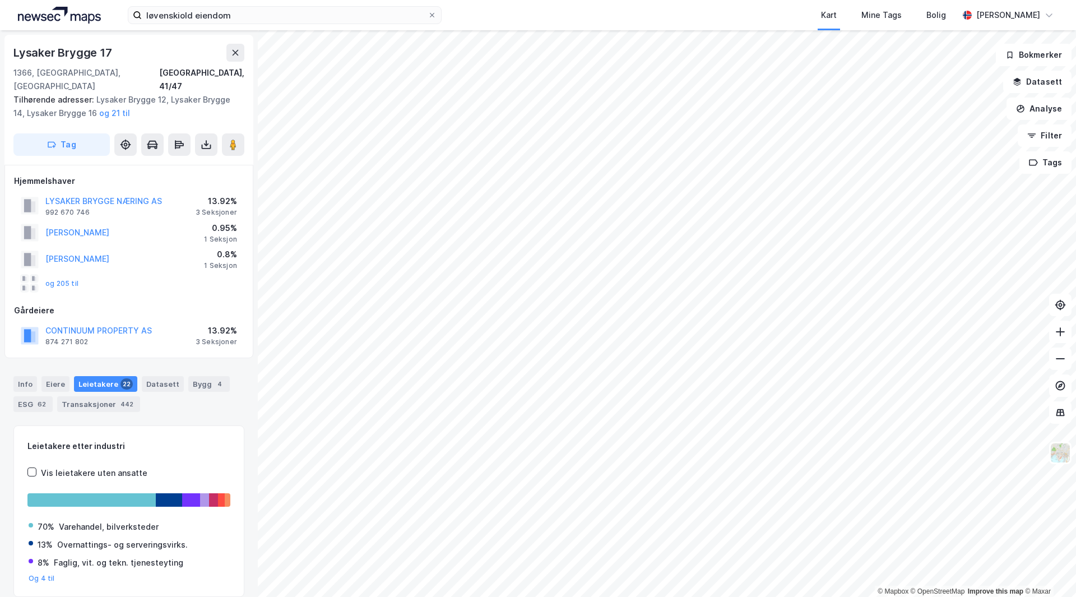
scroll to position [2, 0]
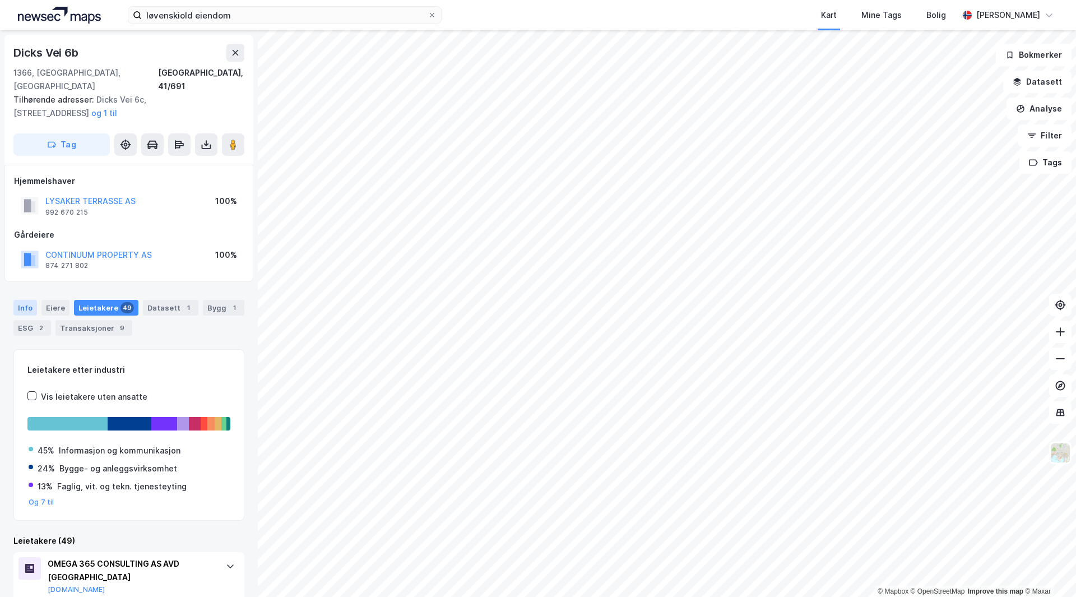
click at [21, 300] on div "Info" at bounding box center [25, 308] width 24 height 16
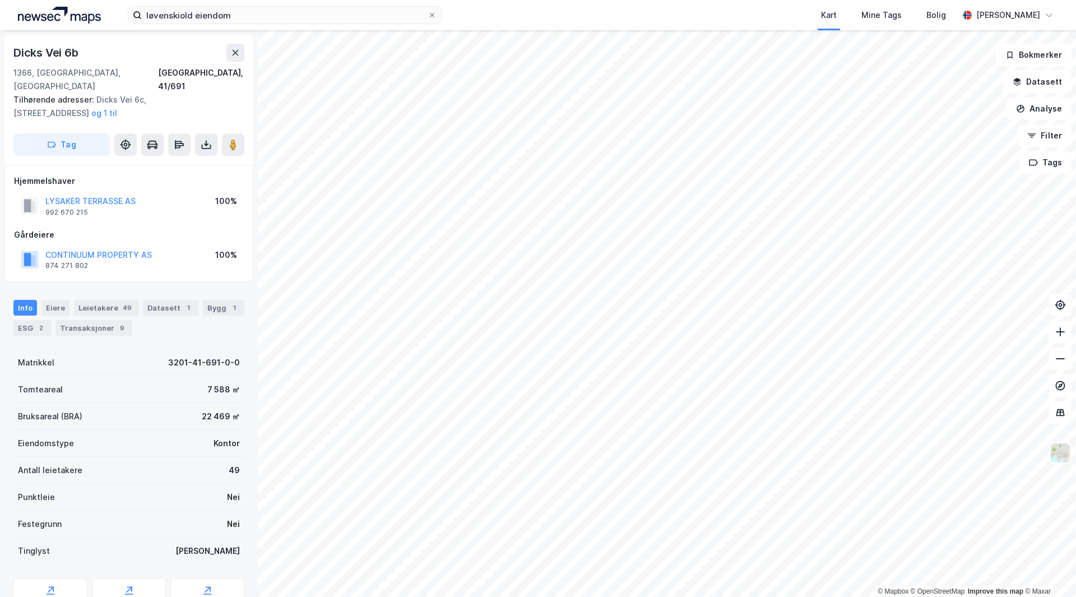
drag, startPoint x: 147, startPoint y: 376, endPoint x: 141, endPoint y: 375, distance: 6.2
click at [133, 376] on div "Tomteareal 7 588 ㎡" at bounding box center [128, 389] width 231 height 27
drag, startPoint x: 161, startPoint y: 378, endPoint x: 248, endPoint y: 381, distance: 86.9
click at [248, 381] on div "Dicks Vei 6b 1366, Lysaker, [GEOGRAPHIC_DATA], 41/691 Tilhørende adresser: Dick…" at bounding box center [129, 313] width 258 height 567
click at [222, 383] on div "7 588 ㎡" at bounding box center [223, 389] width 33 height 13
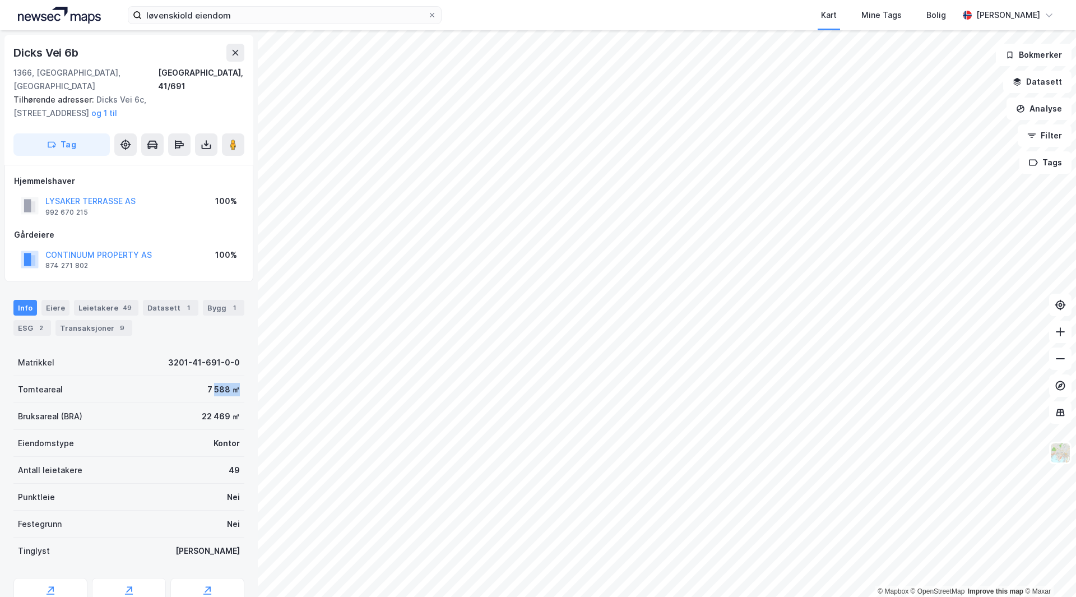
drag, startPoint x: 234, startPoint y: 374, endPoint x: 206, endPoint y: 371, distance: 28.2
click at [206, 376] on div "Tomteareal 7 588 ㎡" at bounding box center [128, 389] width 231 height 27
click at [193, 376] on div "Tomteareal 7 588 ㎡" at bounding box center [128, 389] width 231 height 27
drag, startPoint x: 191, startPoint y: 371, endPoint x: 234, endPoint y: 375, distance: 43.9
click at [234, 376] on div "Tomteareal 7 588 ㎡" at bounding box center [128, 389] width 231 height 27
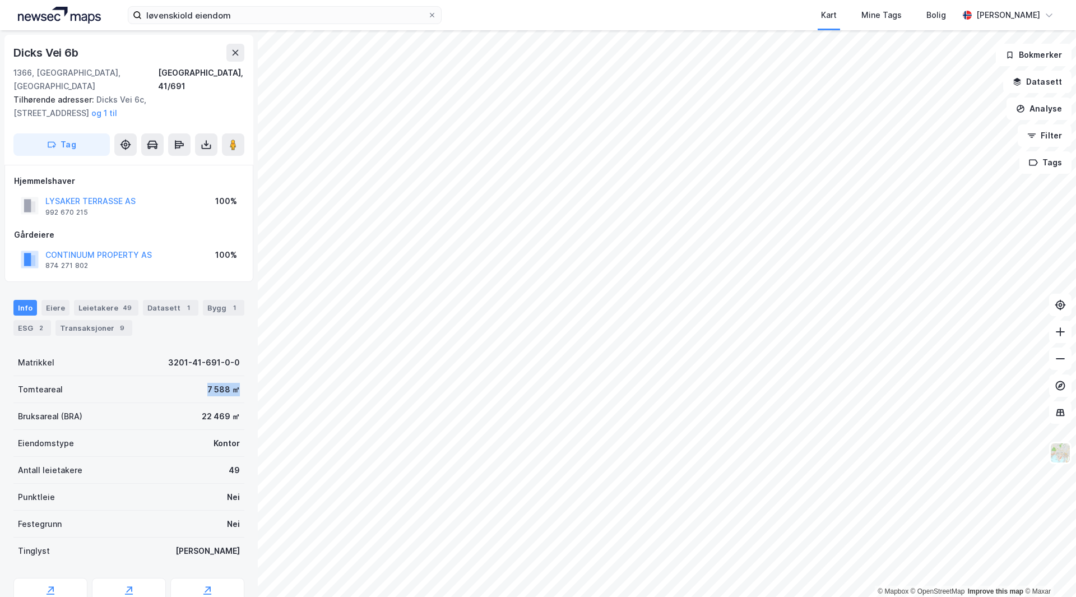
click at [243, 373] on div "Dicks Vei 6b 1366, Lysaker, [GEOGRAPHIC_DATA], 41/691 Tilhørende adresser: Dick…" at bounding box center [129, 313] width 258 height 567
drag, startPoint x: 239, startPoint y: 374, endPoint x: 178, endPoint y: 373, distance: 60.6
click at [178, 373] on div "Dicks Vei 6b 1366, Lysaker, [GEOGRAPHIC_DATA], 41/691 Tilhørende adresser: Dick…" at bounding box center [129, 313] width 258 height 567
click at [167, 376] on div "Tomteareal 7 588 ㎡" at bounding box center [128, 389] width 231 height 27
drag, startPoint x: 167, startPoint y: 374, endPoint x: 102, endPoint y: 377, distance: 65.1
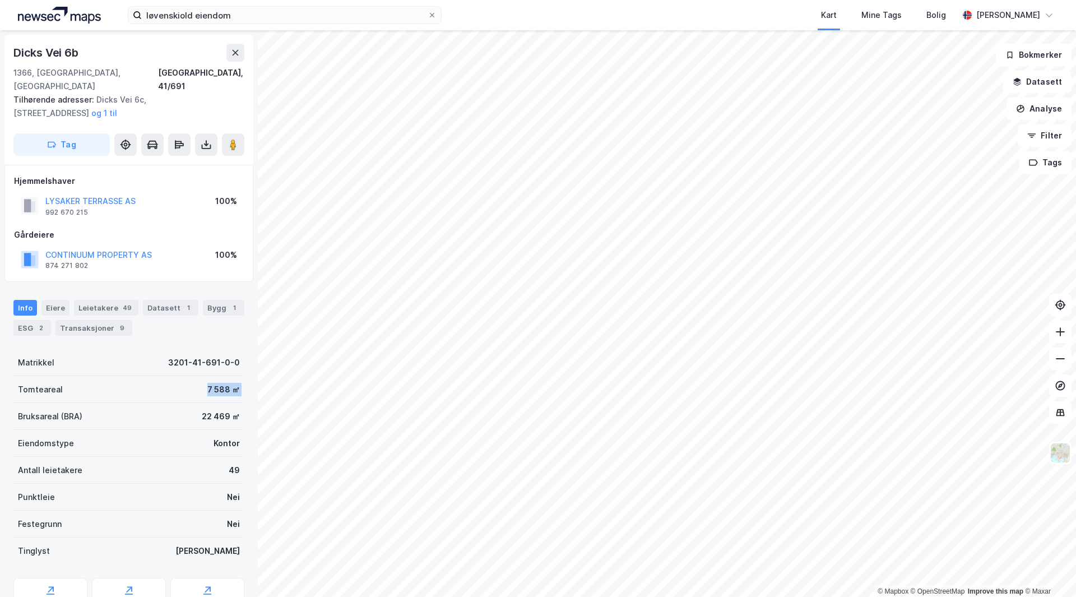
click at [243, 383] on div "Dicks Vei 6b 1366, Lysaker, [GEOGRAPHIC_DATA], 41/691 Tilhørende adresser: Dick…" at bounding box center [129, 313] width 258 height 567
click at [102, 377] on div "Tomteareal 7 588 ㎡" at bounding box center [128, 389] width 231 height 27
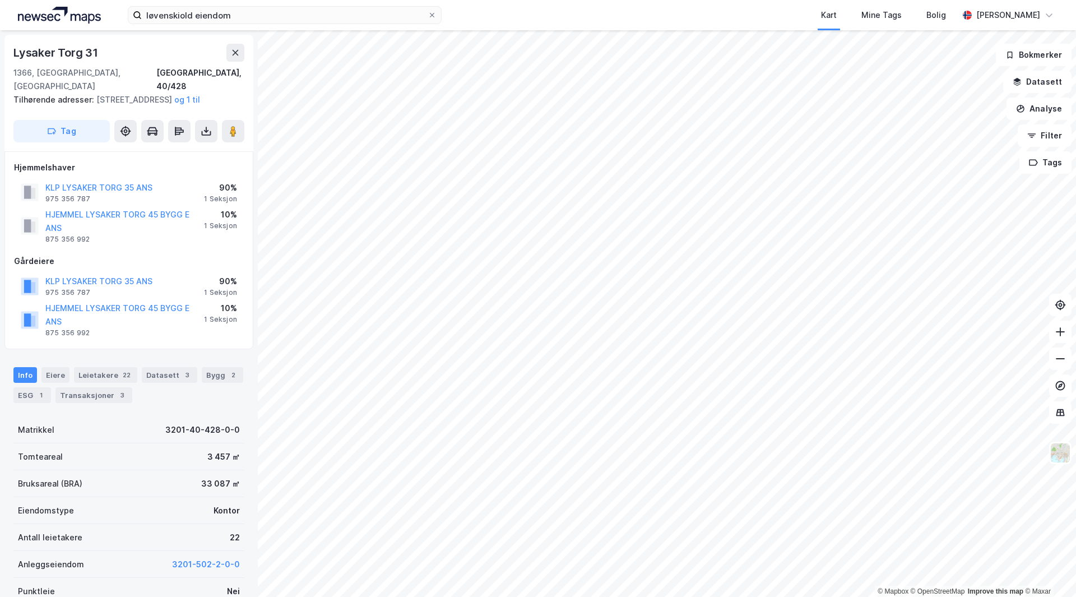
scroll to position [1, 0]
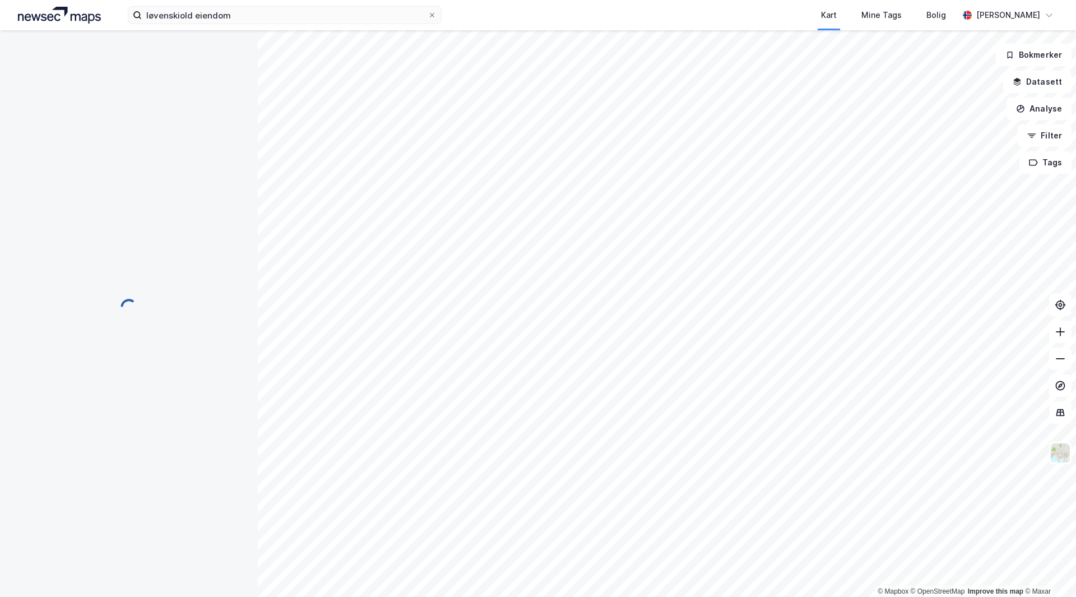
scroll to position [1, 0]
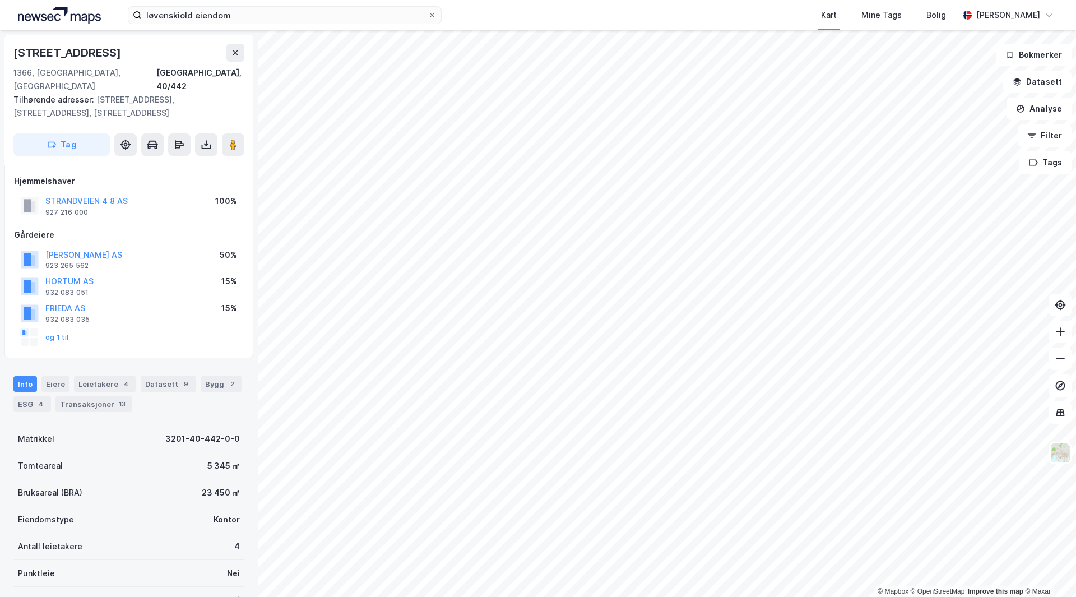
scroll to position [1, 0]
drag, startPoint x: 167, startPoint y: 220, endPoint x: 159, endPoint y: 218, distance: 8.6
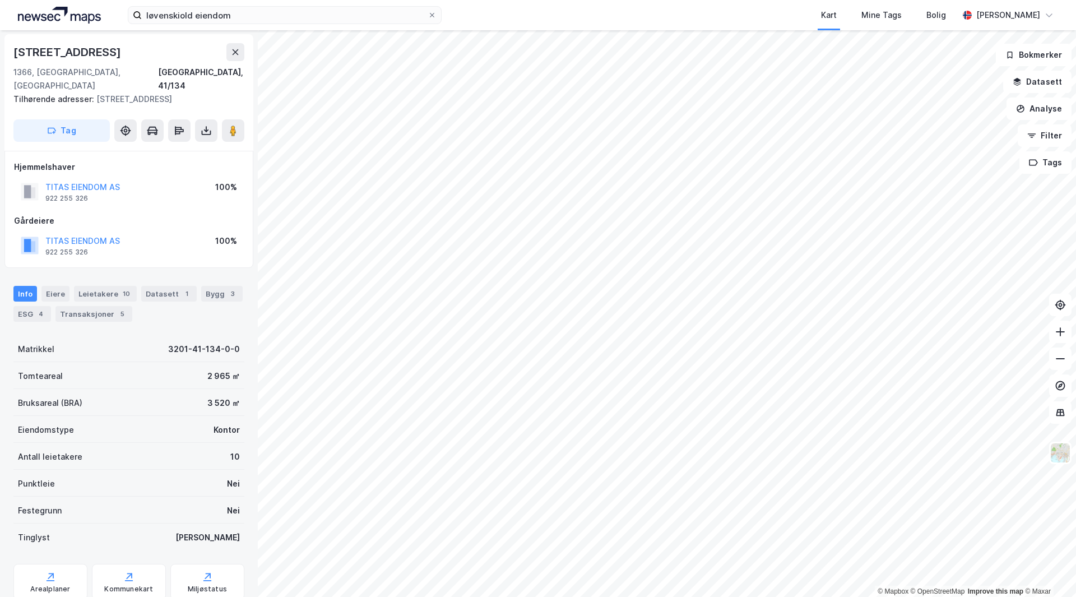
scroll to position [1, 0]
click at [0, 0] on button "TITAS EIENDOM AS" at bounding box center [0, 0] width 0 height 0
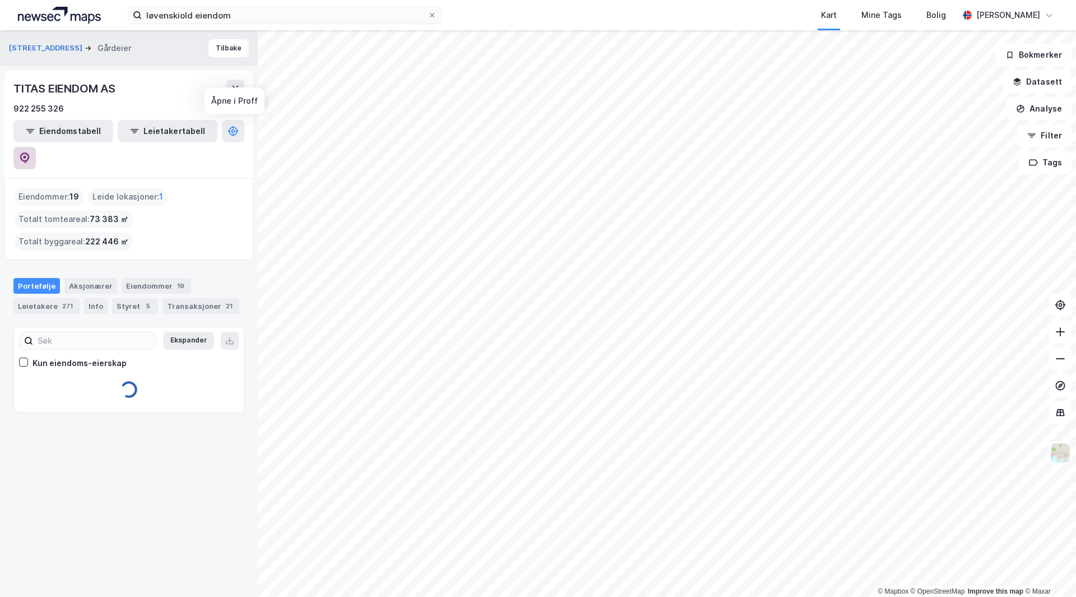
click at [36, 147] on button at bounding box center [24, 158] width 22 height 22
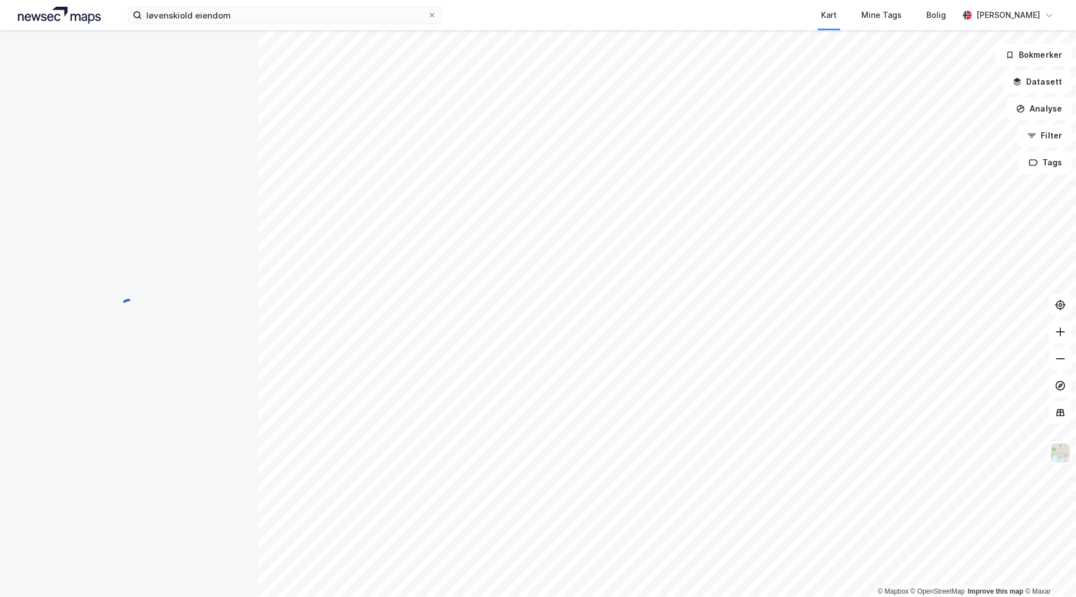
scroll to position [1, 0]
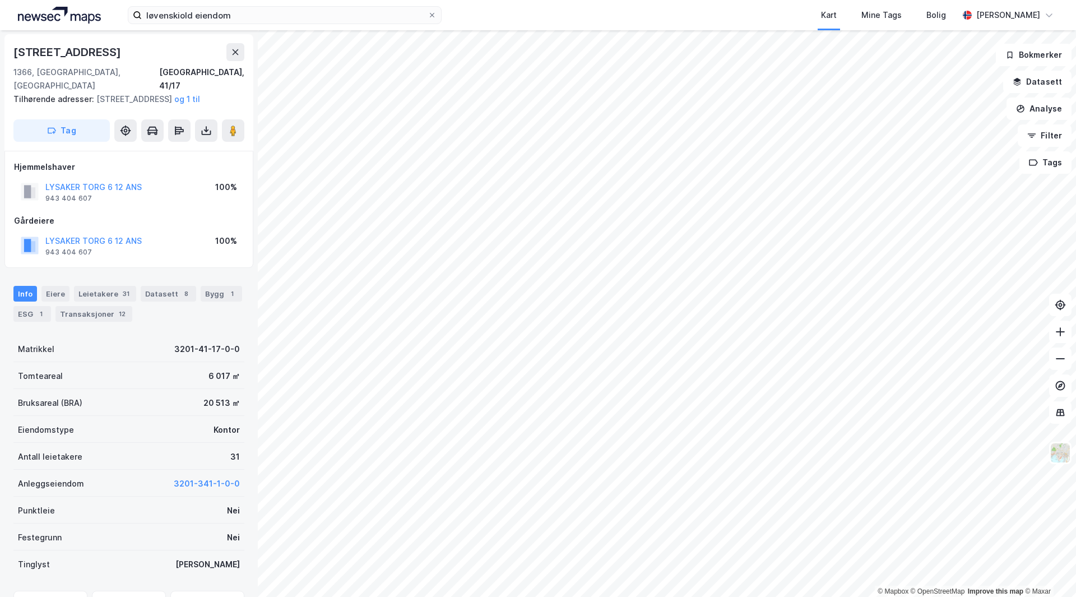
drag, startPoint x: 195, startPoint y: 330, endPoint x: 180, endPoint y: 332, distance: 14.7
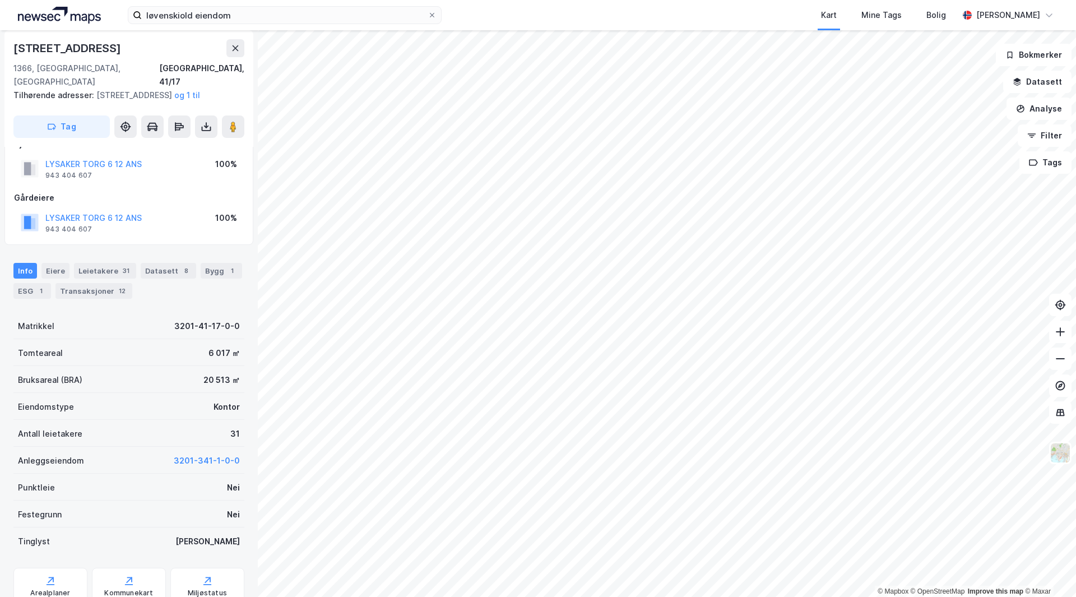
scroll to position [0, 0]
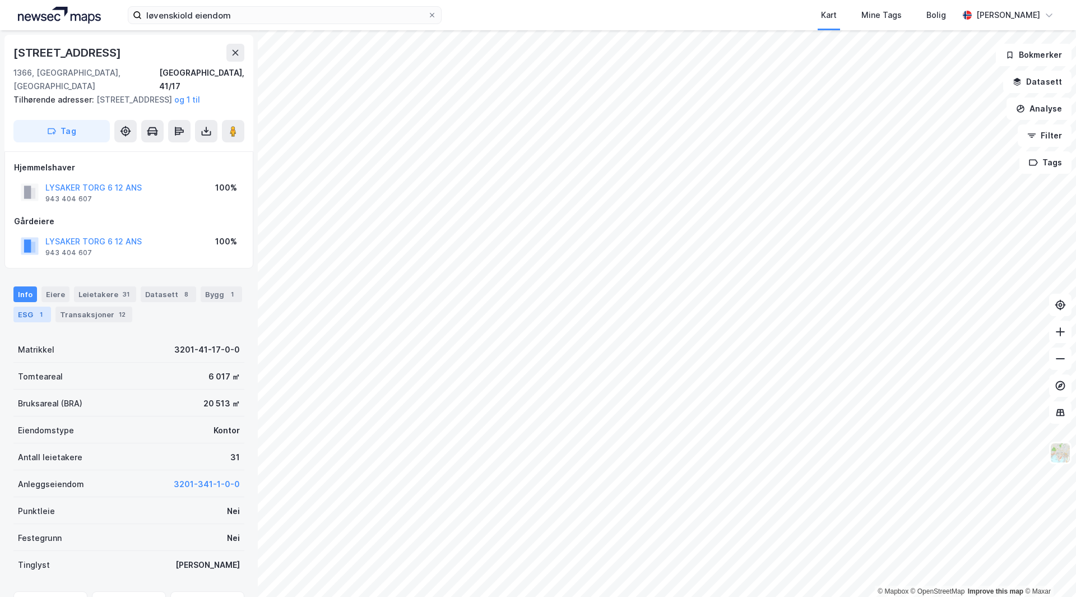
click at [29, 310] on div "ESG 1" at bounding box center [32, 315] width 38 height 16
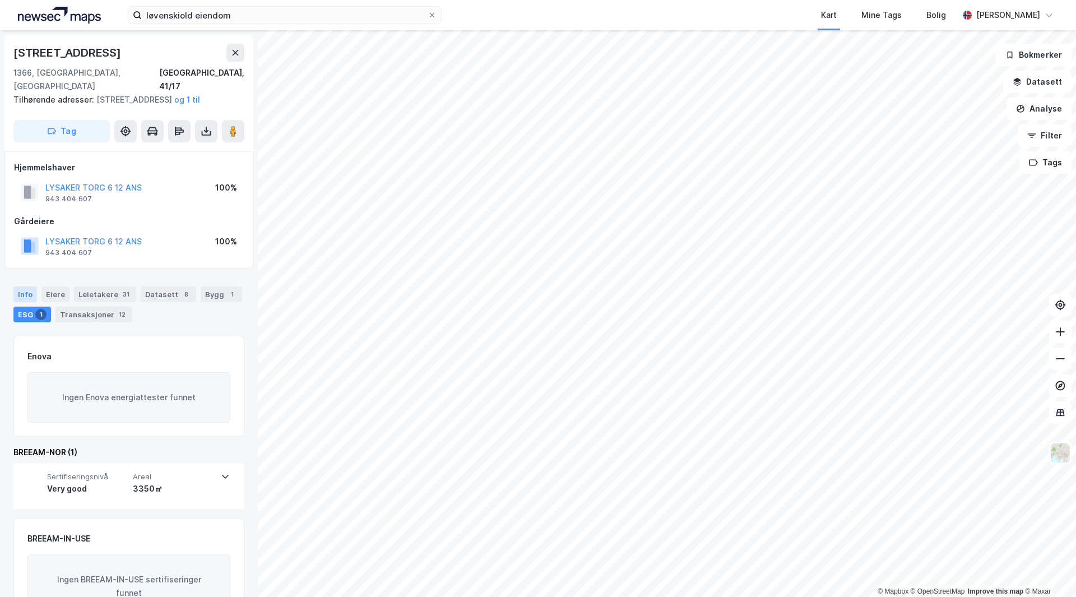
click at [28, 296] on div "Info" at bounding box center [25, 294] width 24 height 16
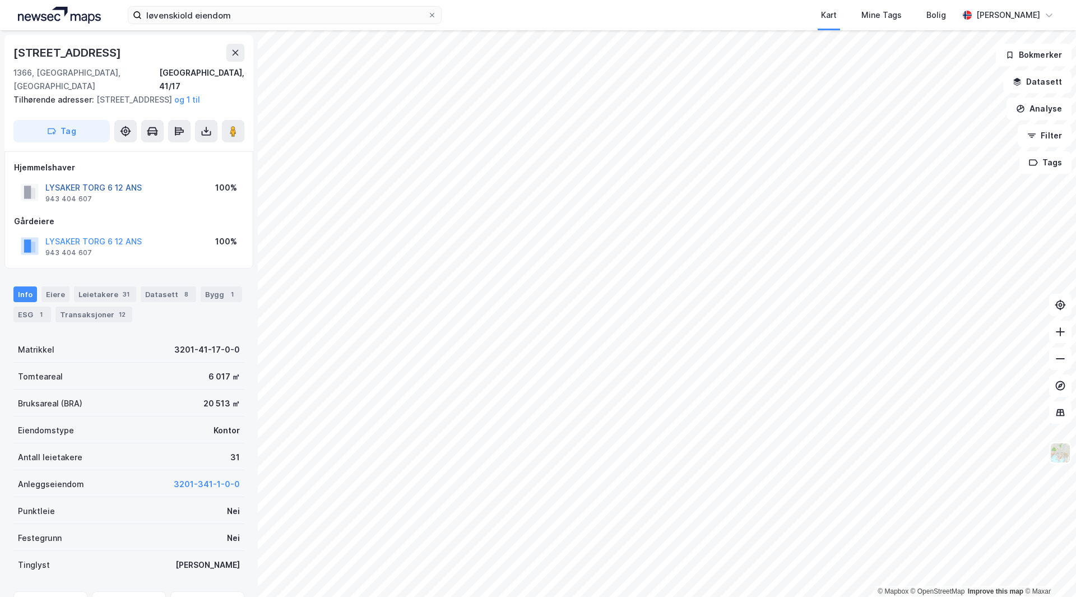
click at [0, 0] on button "LYSAKER TORG 6 12 ANS" at bounding box center [0, 0] width 0 height 0
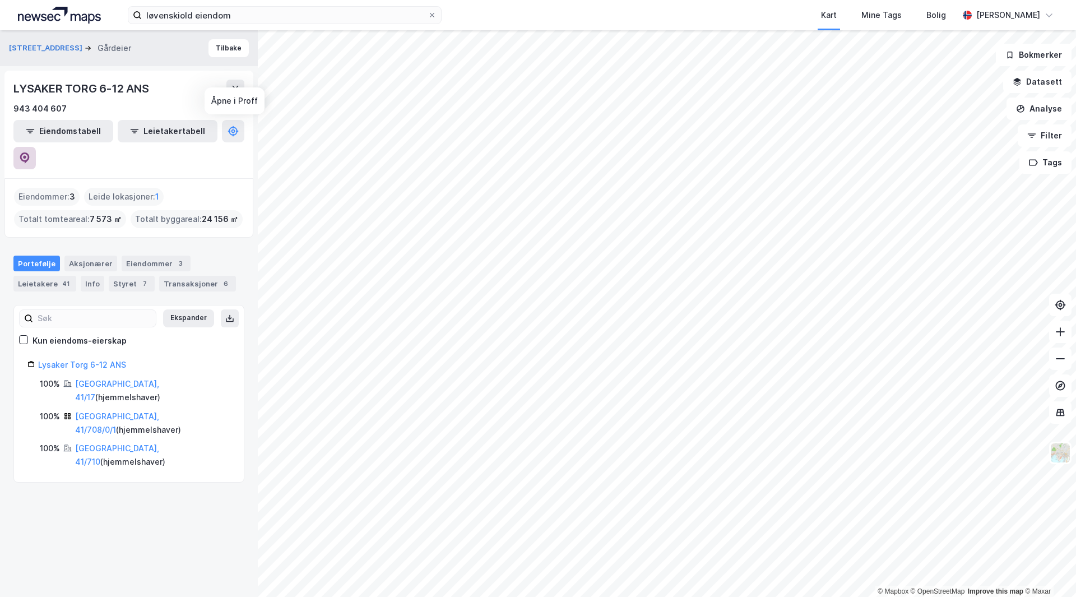
click at [30, 152] on icon at bounding box center [24, 157] width 11 height 11
click at [213, 50] on button "Tilbake" at bounding box center [229, 48] width 40 height 18
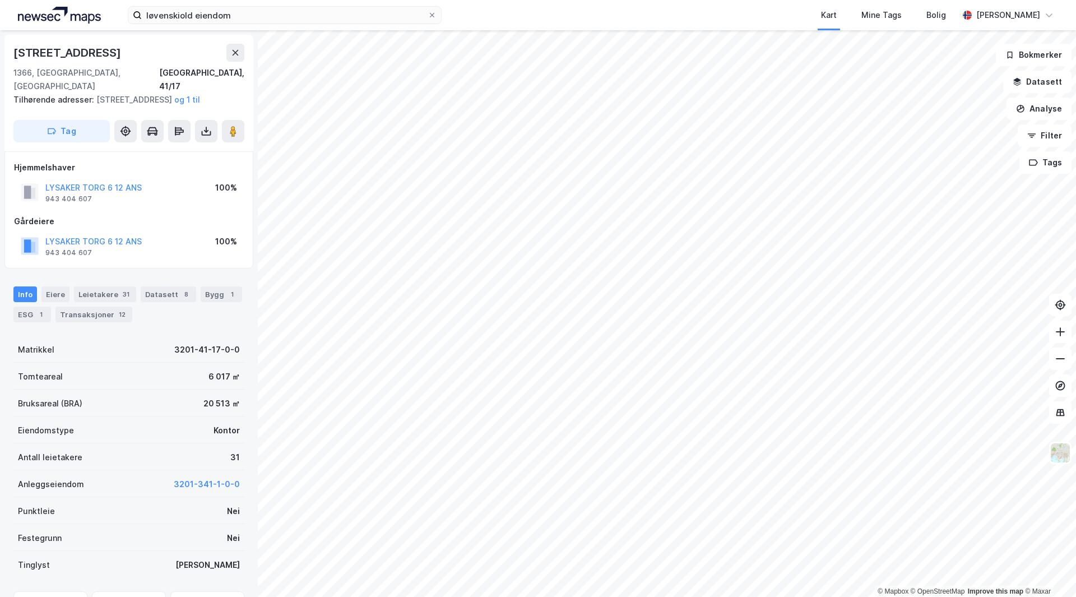
scroll to position [1, 0]
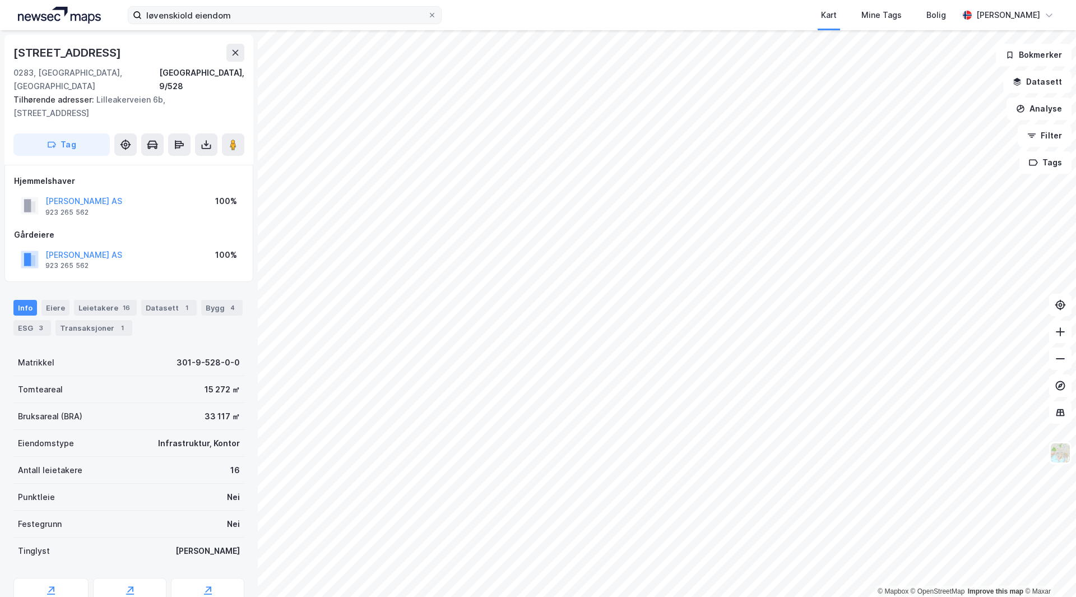
scroll to position [1, 0]
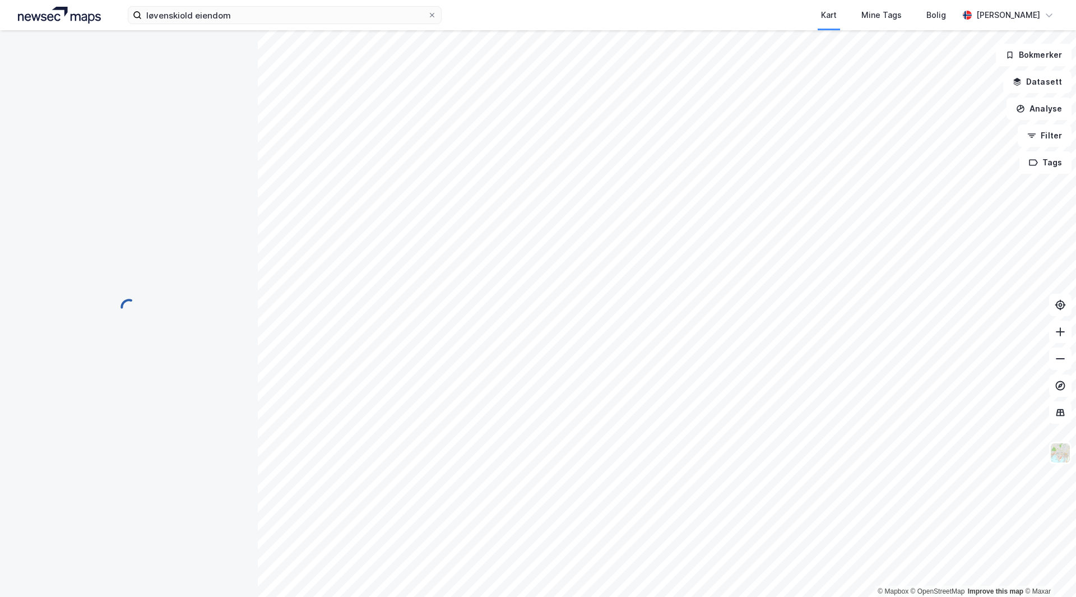
scroll to position [1, 0]
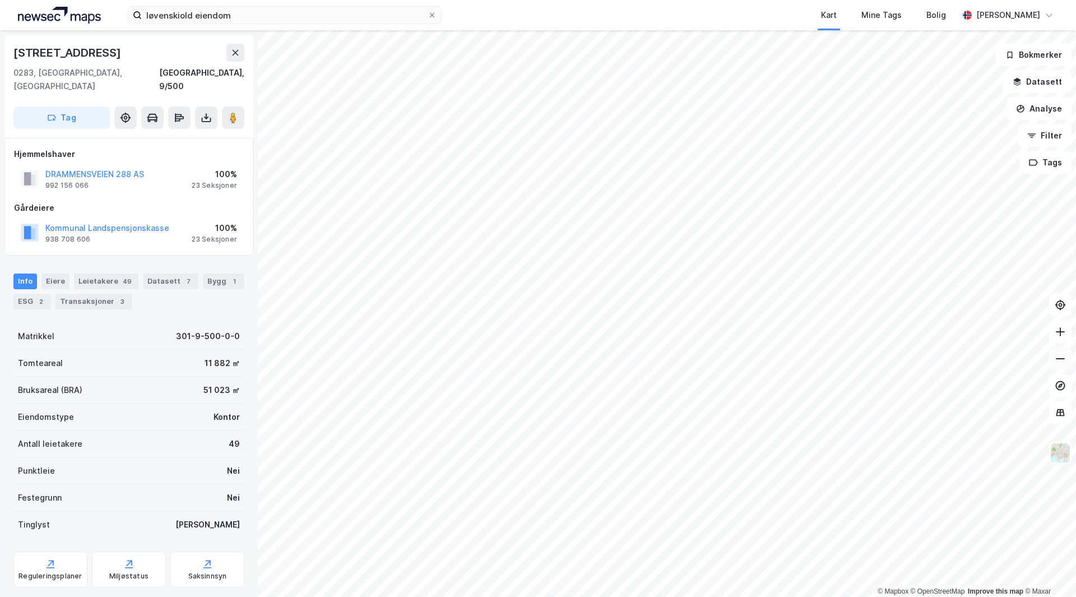
scroll to position [1, 0]
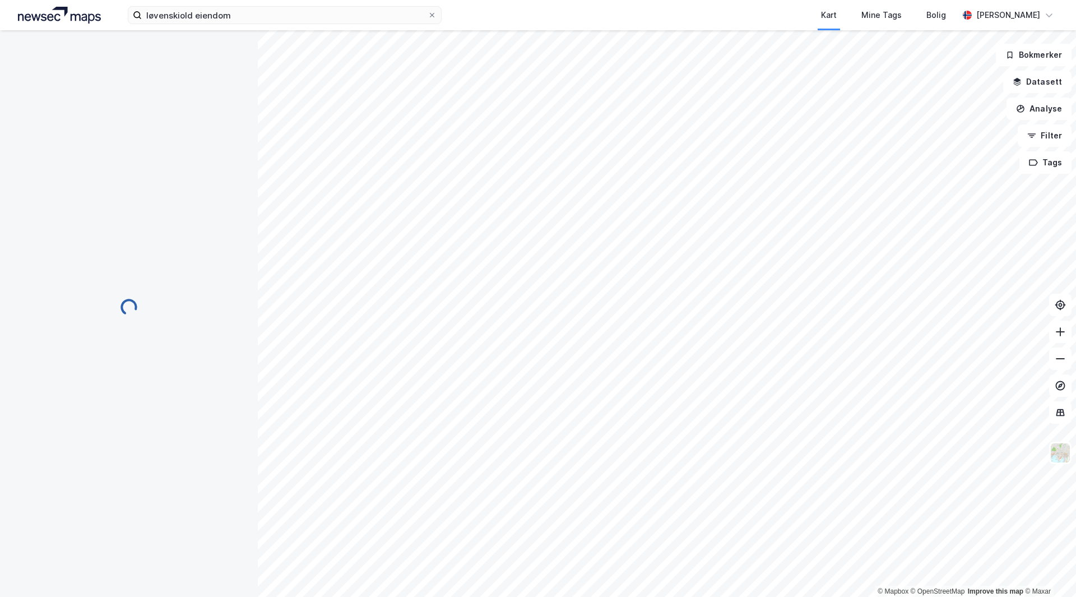
scroll to position [1, 0]
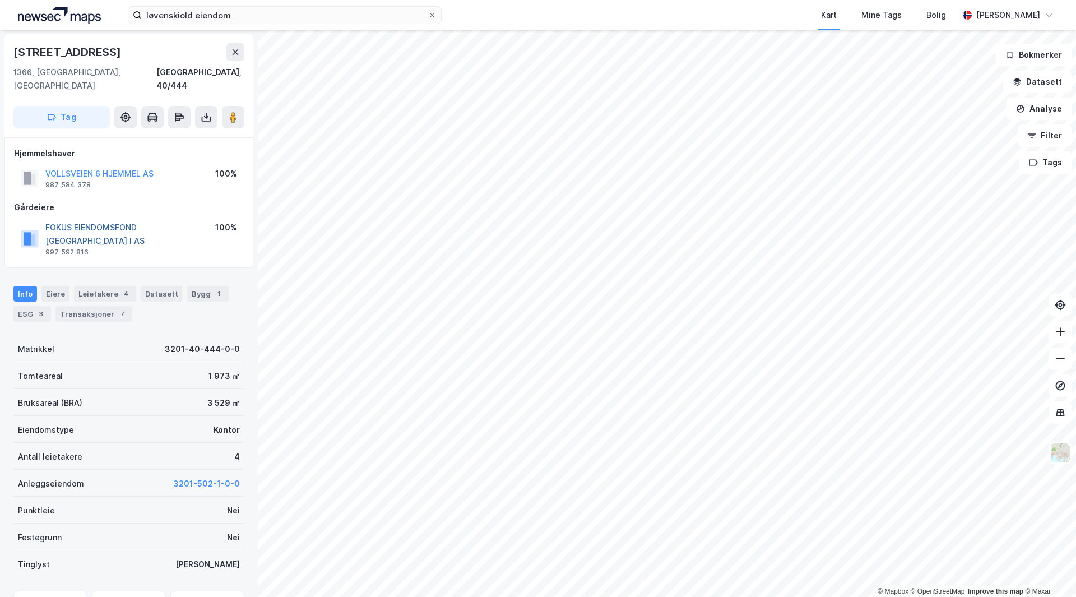
click at [0, 0] on button "FOKUS EIENDOMSFOND [GEOGRAPHIC_DATA] I AS" at bounding box center [0, 0] width 0 height 0
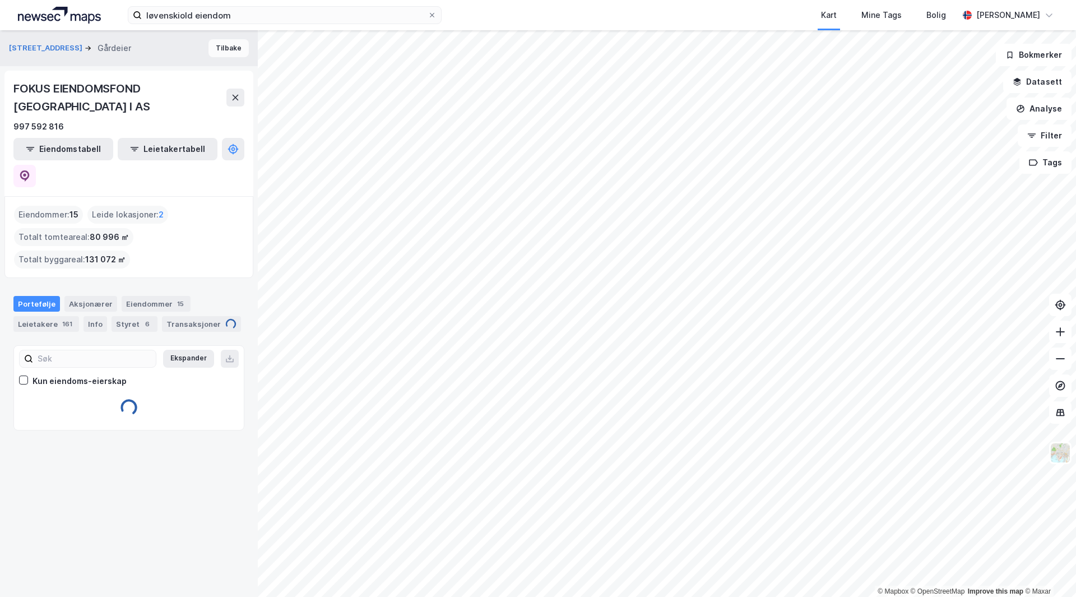
click at [210, 47] on button "Tilbake" at bounding box center [229, 48] width 40 height 18
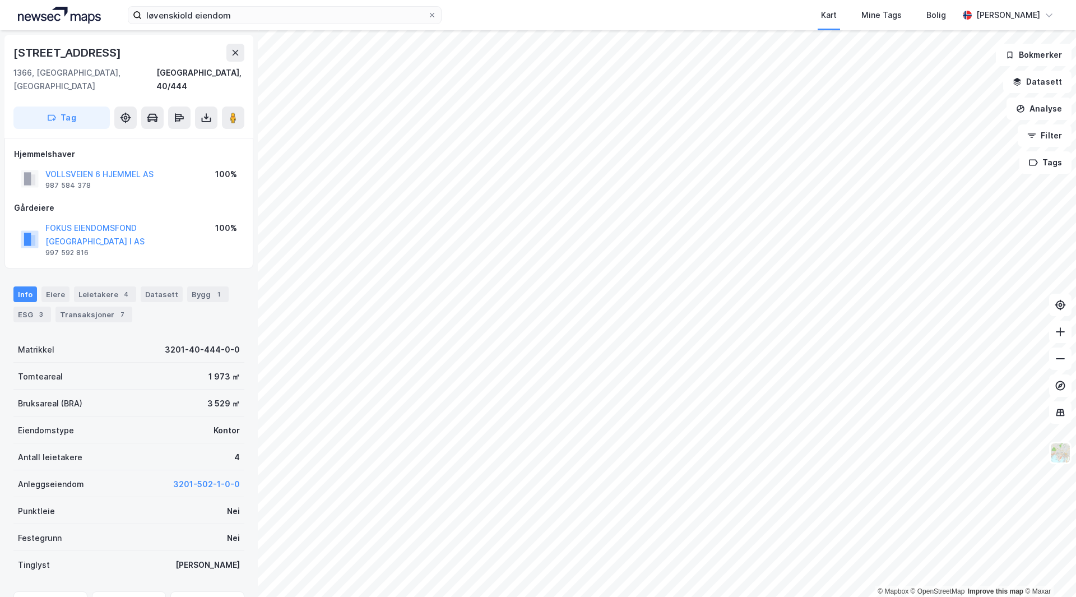
scroll to position [1, 0]
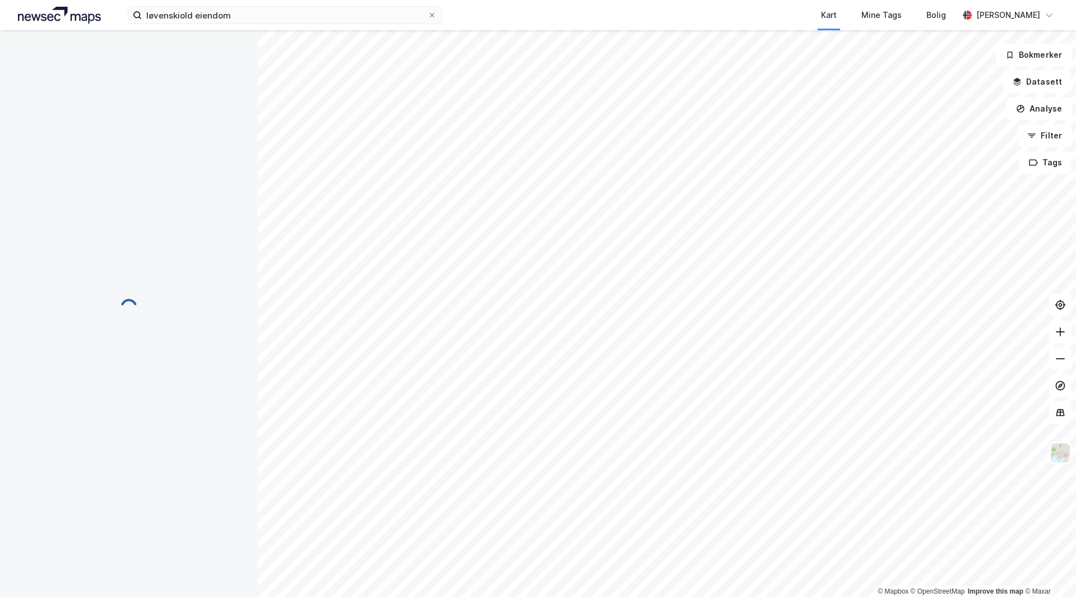
scroll to position [1, 0]
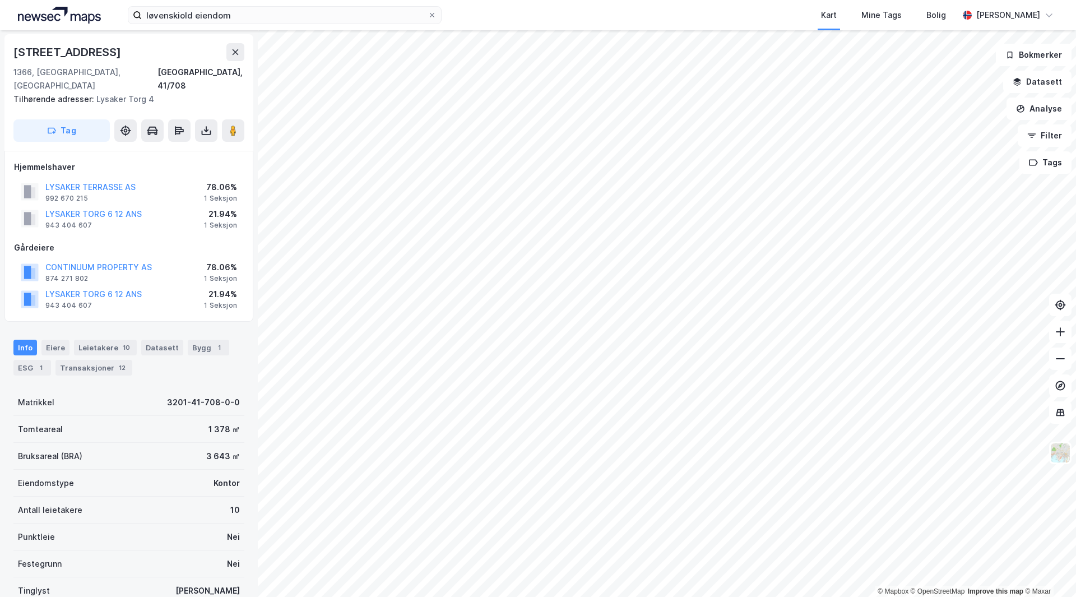
scroll to position [1, 0]
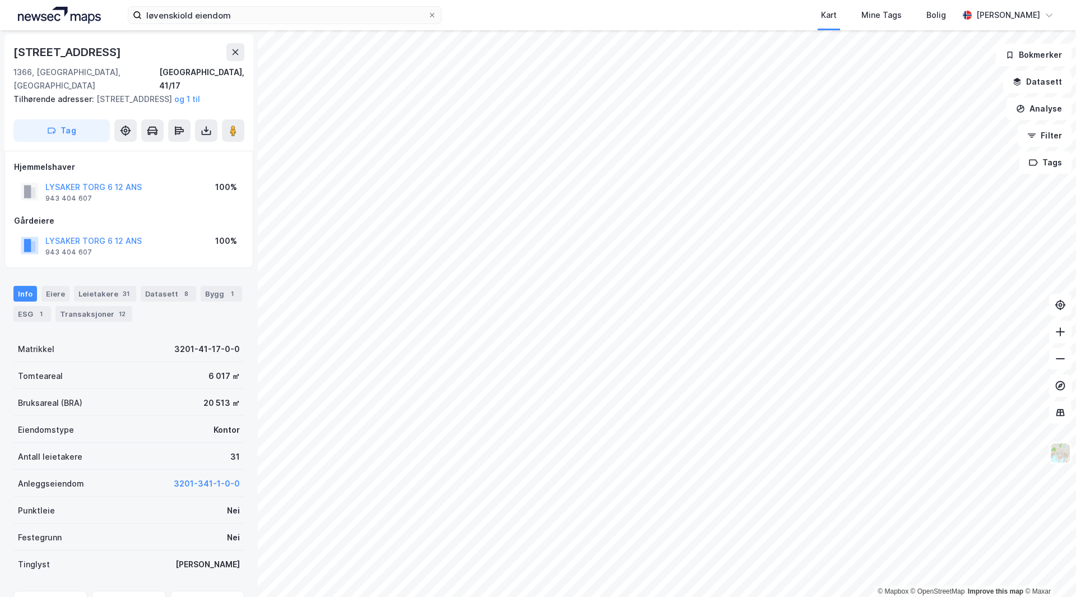
scroll to position [1, 0]
click at [0, 0] on button "LYSAKER TORG 6 12 ANS" at bounding box center [0, 0] width 0 height 0
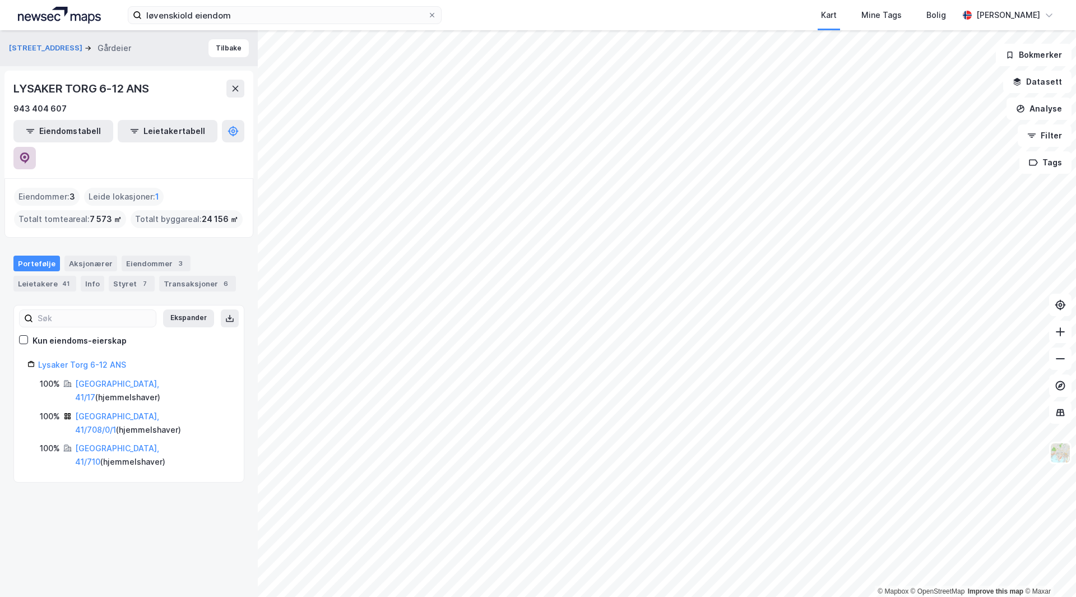
click at [30, 152] on icon at bounding box center [25, 157] width 10 height 11
drag, startPoint x: 123, startPoint y: 90, endPoint x: 2, endPoint y: 87, distance: 120.6
click at [2, 87] on div "Strandveien 7 Gårdeier Tilbake LYSAKER TORG 6-12 ANS 943 404 607 Eiendomstabell…" at bounding box center [129, 313] width 258 height 567
copy div "LYSAKER TORG 6-12"
click at [274, 26] on div "løvenskiold eiendom [GEOGRAPHIC_DATA] Tags Bolig [PERSON_NAME]" at bounding box center [538, 15] width 1076 height 30
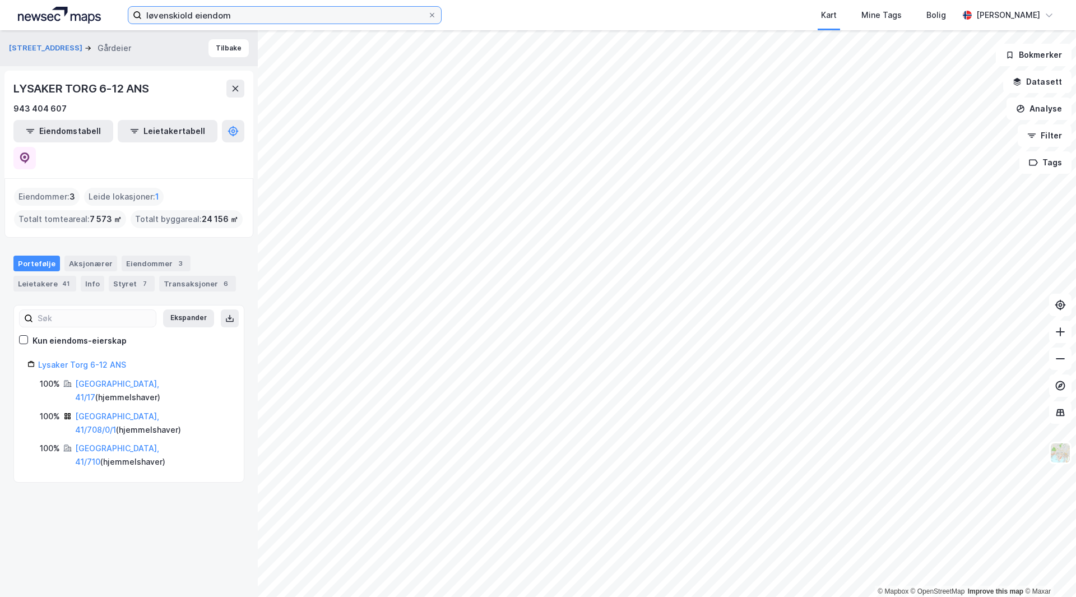
click at [279, 15] on input "løvenskiold eiendom" at bounding box center [285, 15] width 286 height 17
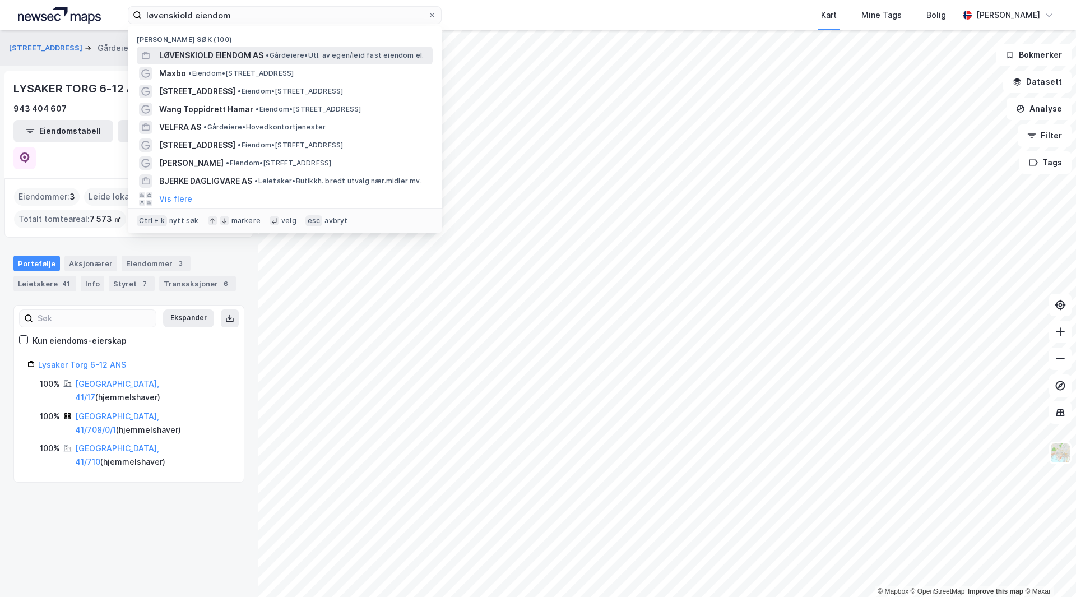
click at [263, 59] on span "LØVENSKIOLD EIENDOM AS" at bounding box center [211, 55] width 104 height 13
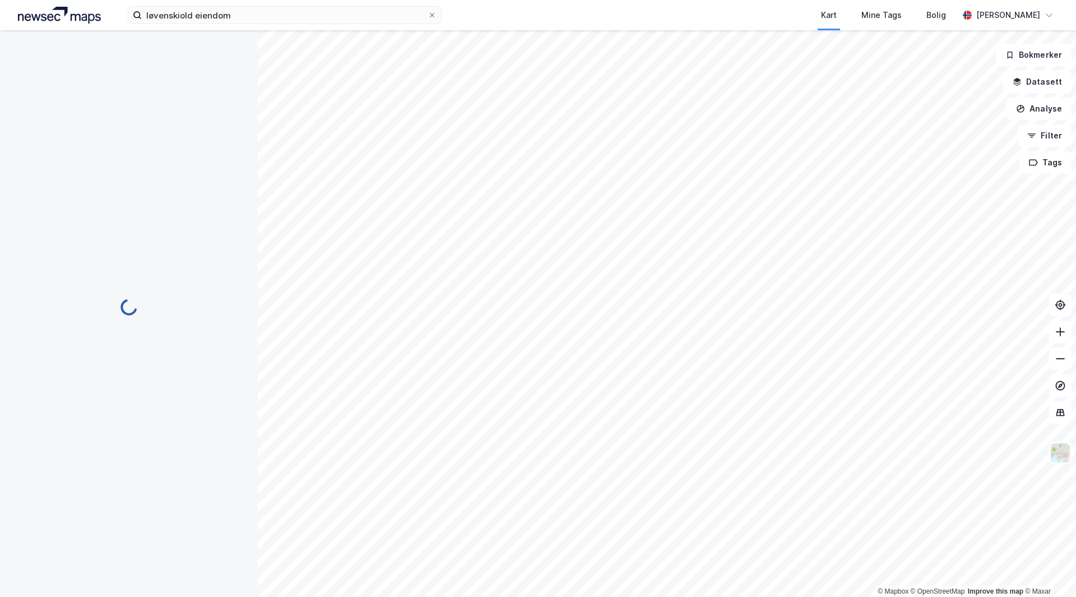
scroll to position [1, 0]
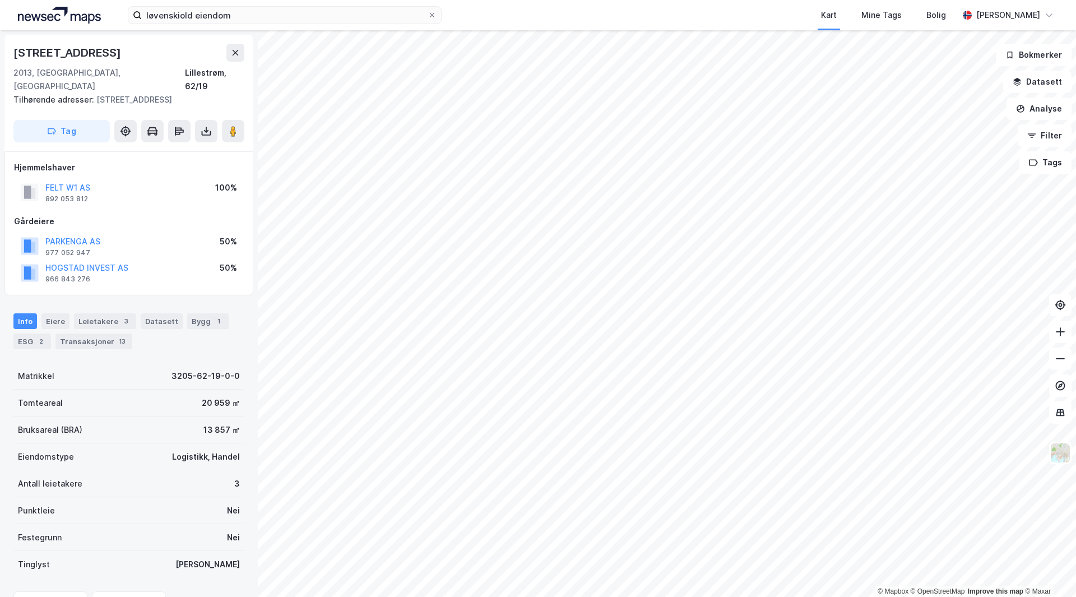
scroll to position [1, 0]
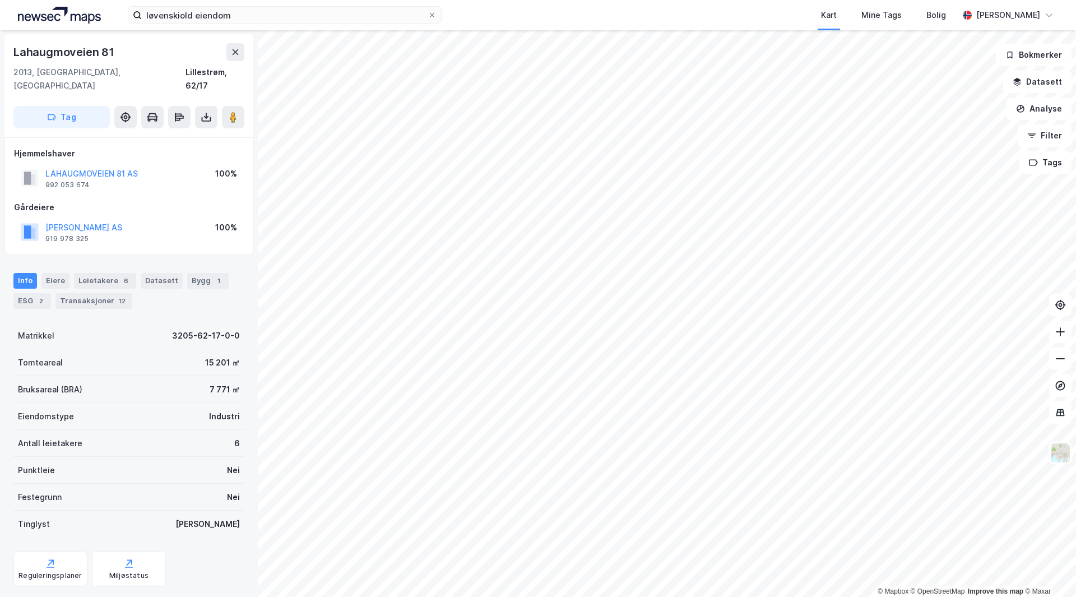
scroll to position [1, 0]
drag, startPoint x: 181, startPoint y: 207, endPoint x: 219, endPoint y: 204, distance: 38.8
click at [181, 219] on div "[PERSON_NAME] AS 919 978 325 100%" at bounding box center [129, 232] width 230 height 27
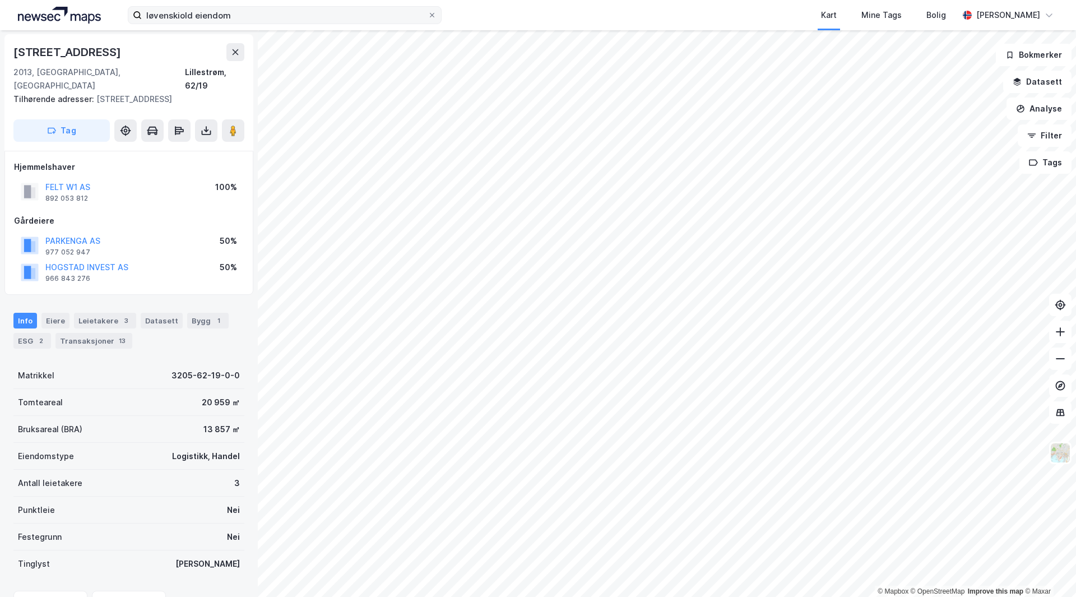
click at [252, 24] on label "løvenskiold eiendom" at bounding box center [285, 15] width 314 height 18
click at [252, 24] on input "løvenskiold eiendom" at bounding box center [285, 15] width 286 height 17
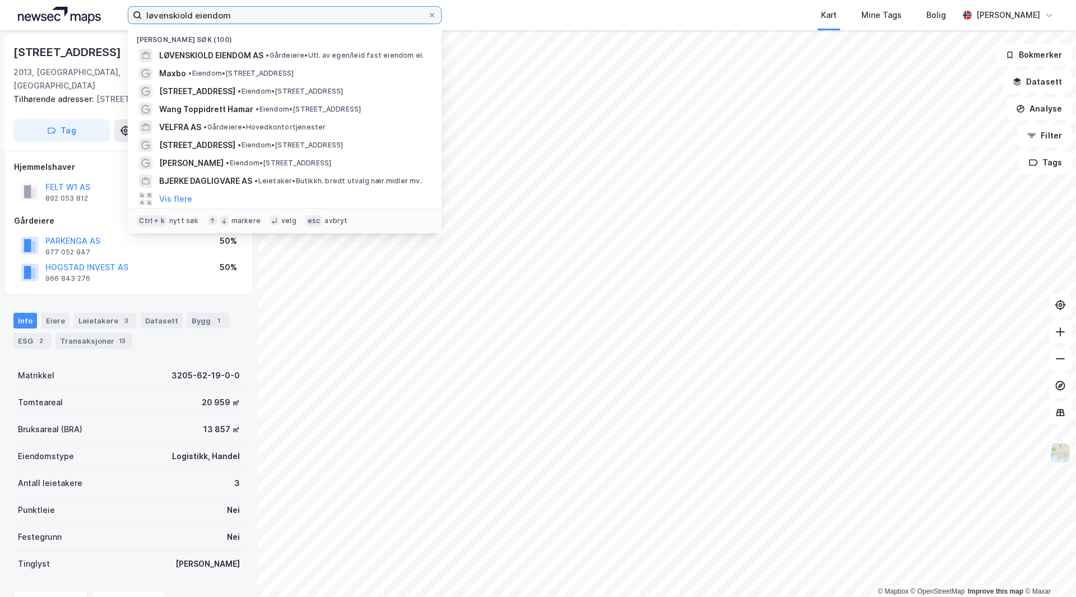
drag, startPoint x: 262, startPoint y: 14, endPoint x: 0, endPoint y: 2, distance: 262.1
click at [0, 2] on div "løvenskiold eiendom Nylige søk (100) LØVENSKIOLD EIENDOM AS • Gårdeiere • Utl. …" at bounding box center [538, 15] width 1076 height 30
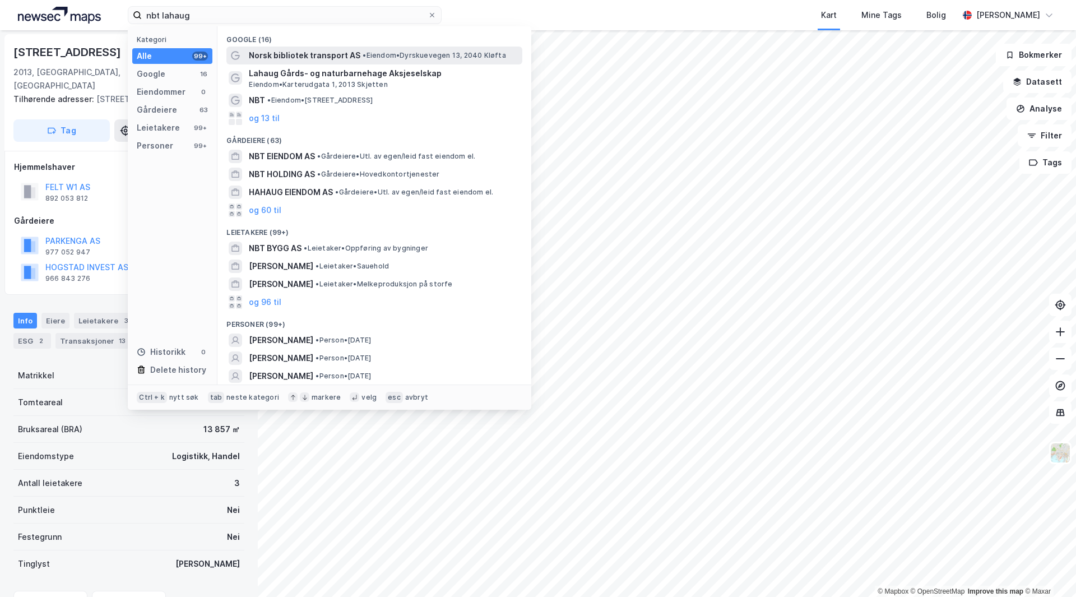
click at [355, 52] on span "Norsk bibliotek transport AS" at bounding box center [305, 55] width 112 height 13
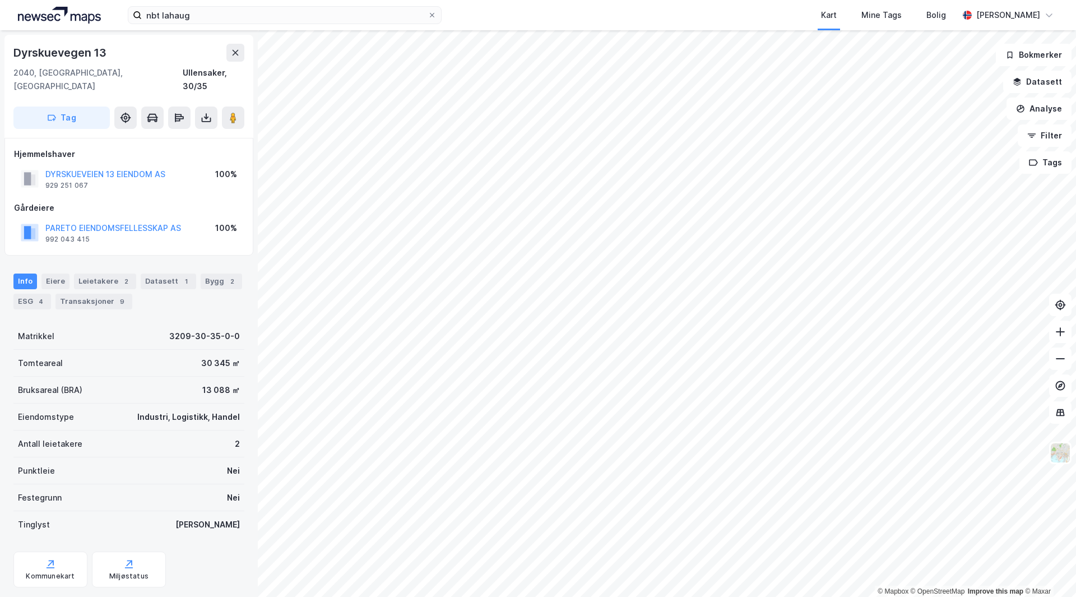
scroll to position [1, 0]
click at [217, 14] on input "nbt lahaug" at bounding box center [285, 15] width 286 height 17
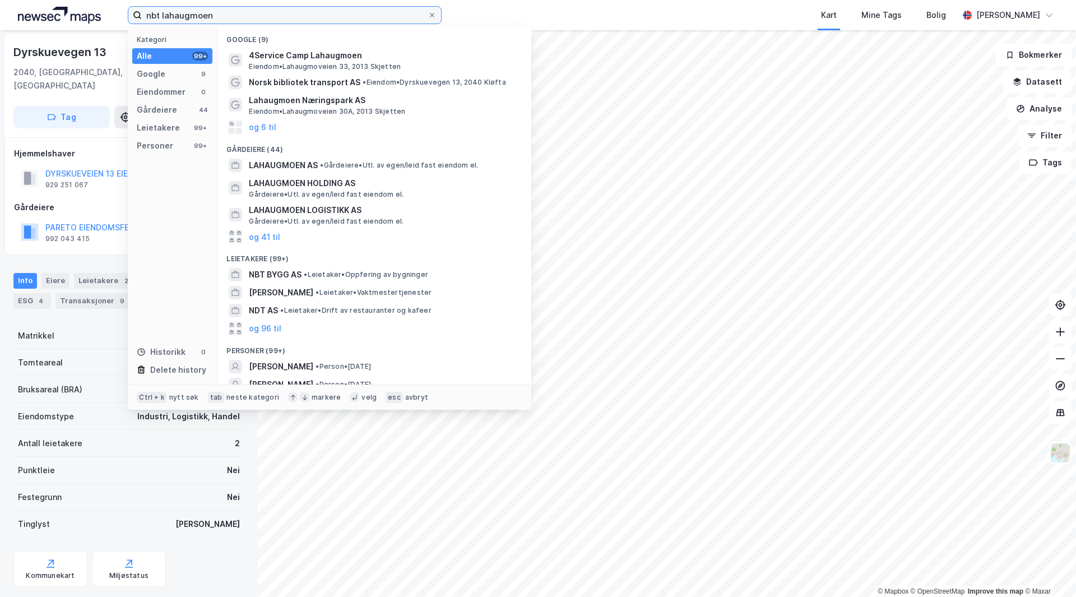
drag, startPoint x: 226, startPoint y: 20, endPoint x: 55, endPoint y: -4, distance: 173.2
click at [55, 0] on html "nbt lahaugmoen Kategori Alle 99+ Google 9 Eiendommer 0 Gårdeiere 44 Leietakere …" at bounding box center [538, 298] width 1076 height 597
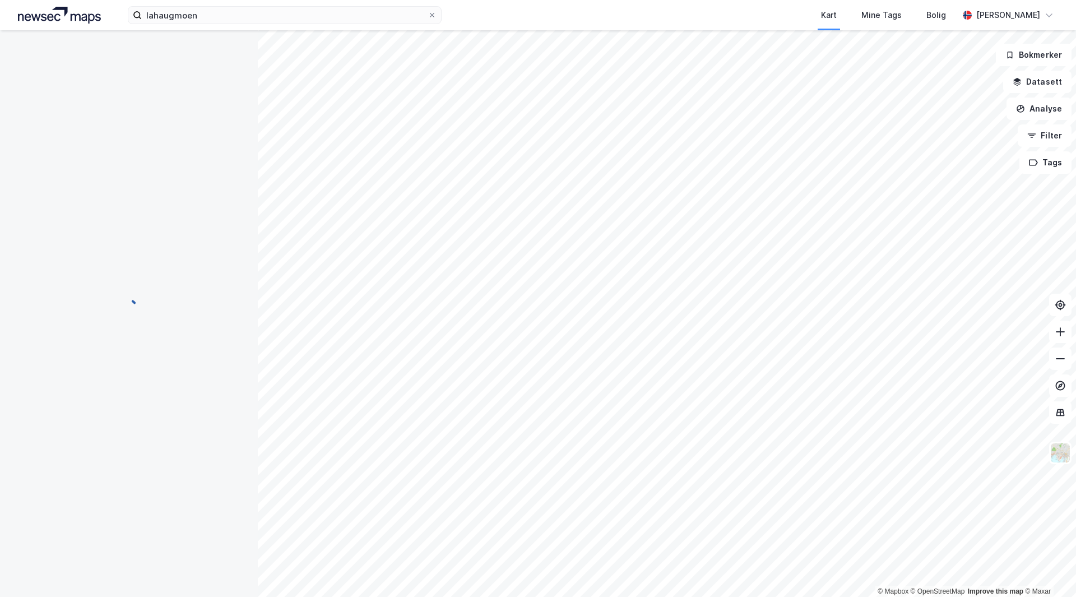
scroll to position [1, 0]
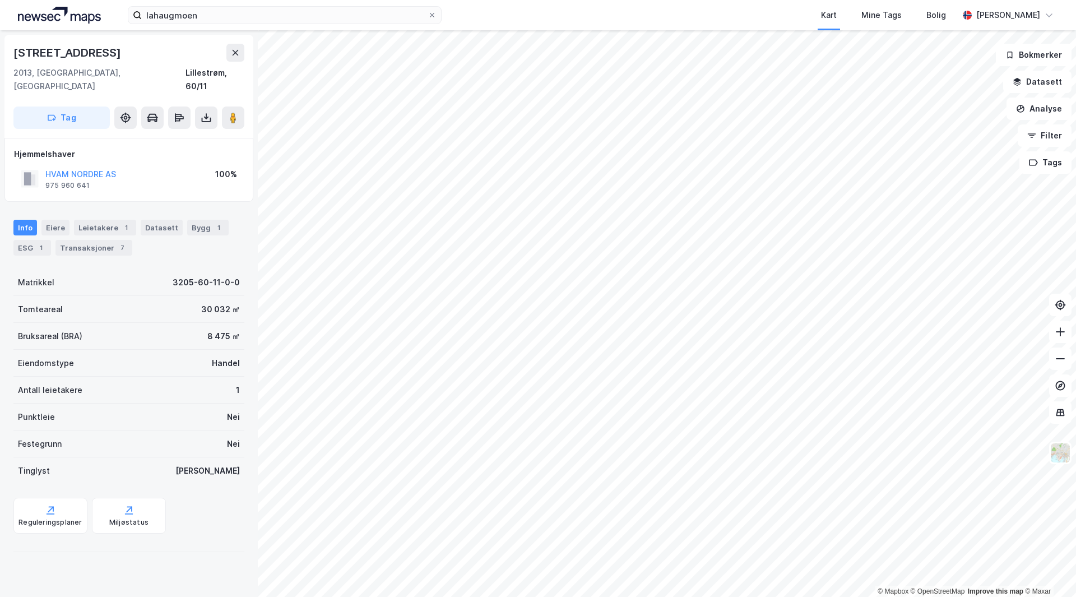
drag, startPoint x: 183, startPoint y: 272, endPoint x: 175, endPoint y: 362, distance: 90.1
click at [173, 362] on div "Eiendomstype Handel" at bounding box center [128, 363] width 231 height 27
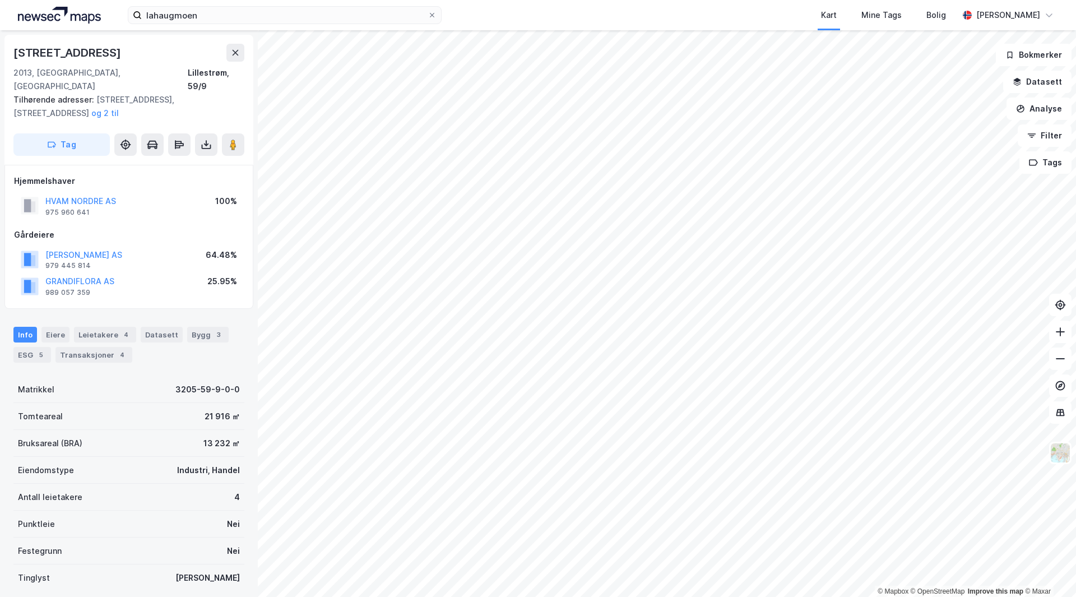
scroll to position [1, 0]
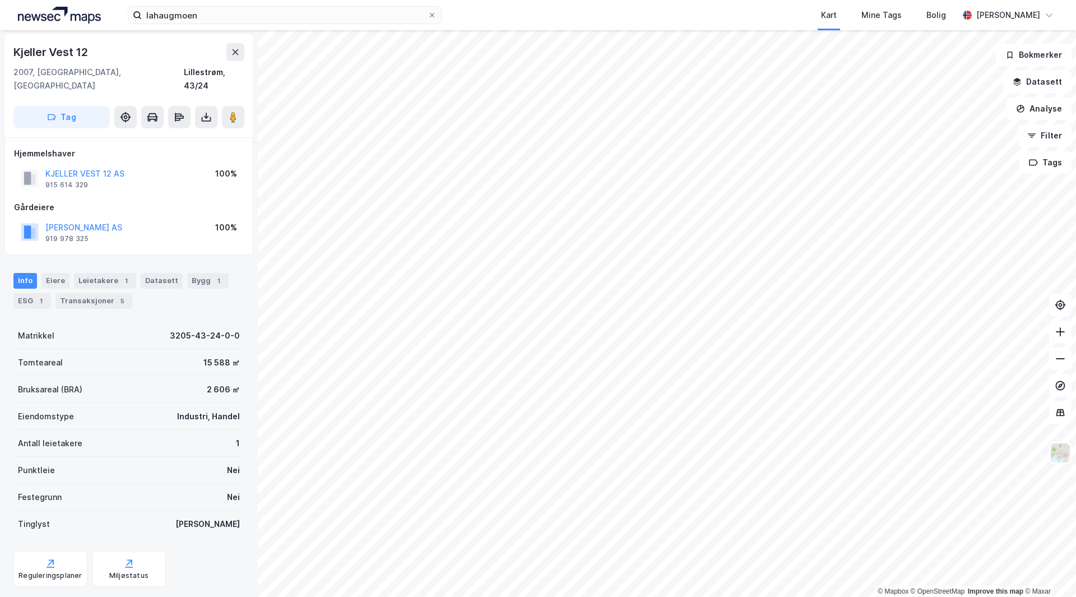
scroll to position [1, 0]
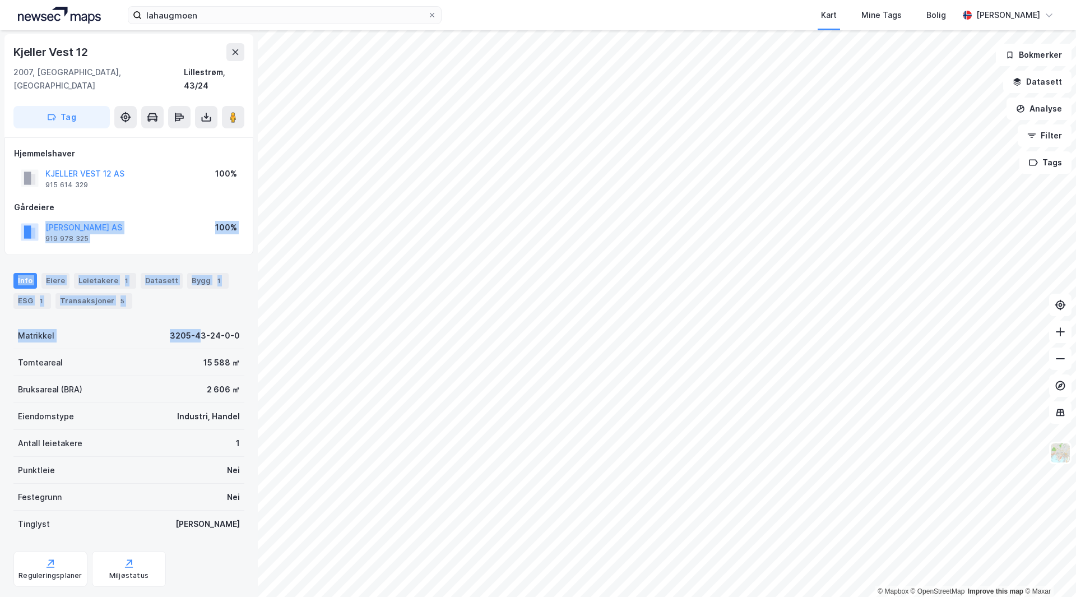
drag, startPoint x: 147, startPoint y: 192, endPoint x: 197, endPoint y: 309, distance: 127.9
click at [197, 309] on div "Kjeller Vest 12 2007, Kjeller, Akershus Lillestrøm, 43/24 Tag Hjemmelshaver KJE…" at bounding box center [129, 313] width 258 height 567
click at [197, 307] on div "Info Eiere Leietakere 1 Datasett Bygg 1 ESG 1 Transaksjoner 5 Matrikkel 3205-43…" at bounding box center [128, 435] width 231 height 350
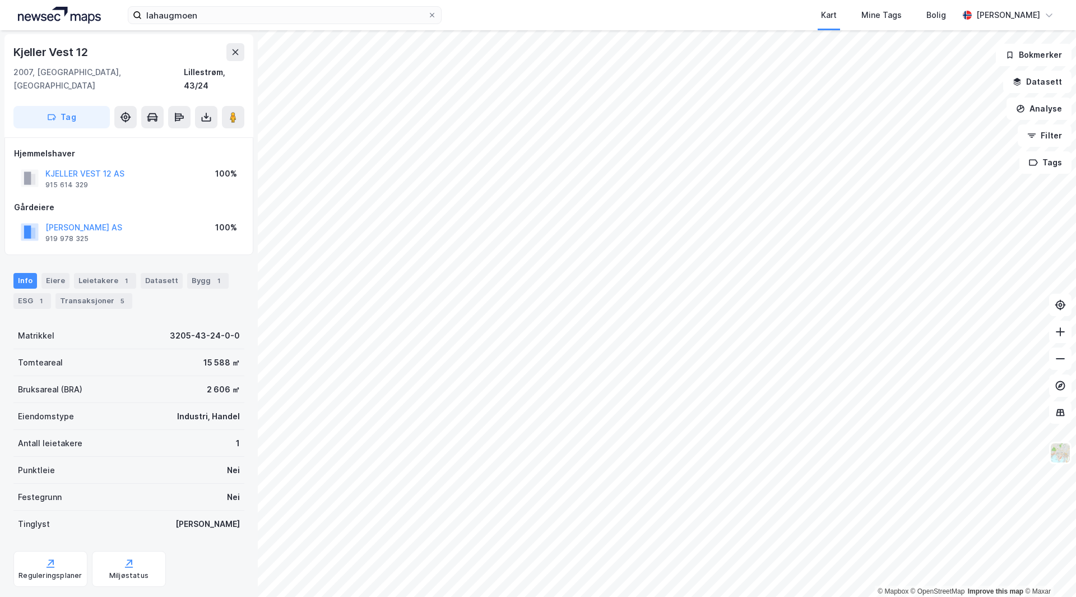
click at [249, 26] on div "lahaugmoen Kart Mine Tags Bolig [PERSON_NAME]" at bounding box center [538, 15] width 1076 height 30
click at [254, 17] on input "lahaugmoen" at bounding box center [285, 15] width 286 height 17
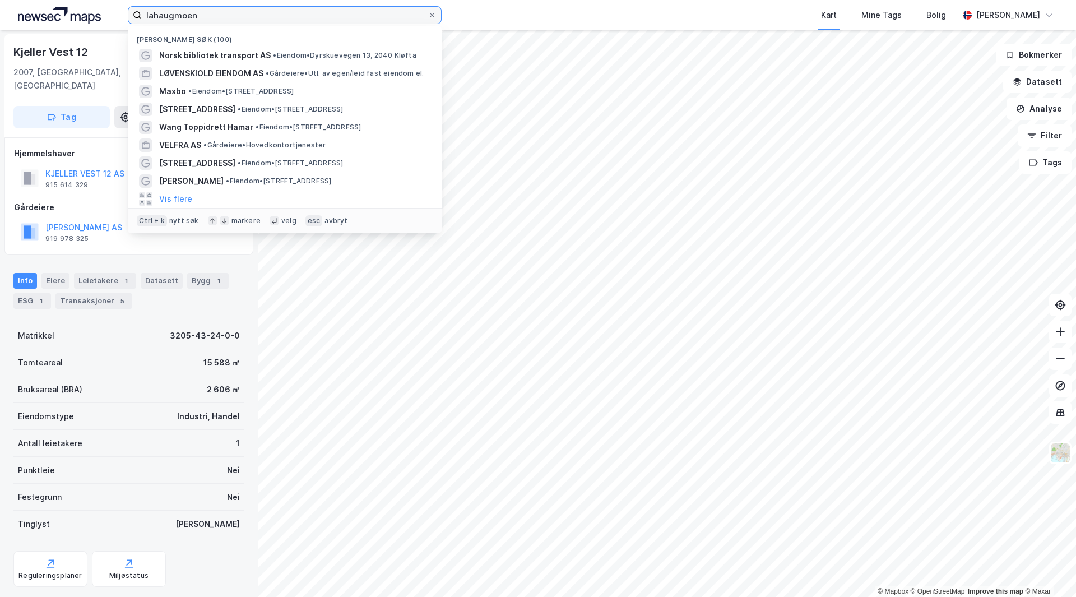
click at [254, 17] on input "lahaugmoen" at bounding box center [285, 15] width 286 height 17
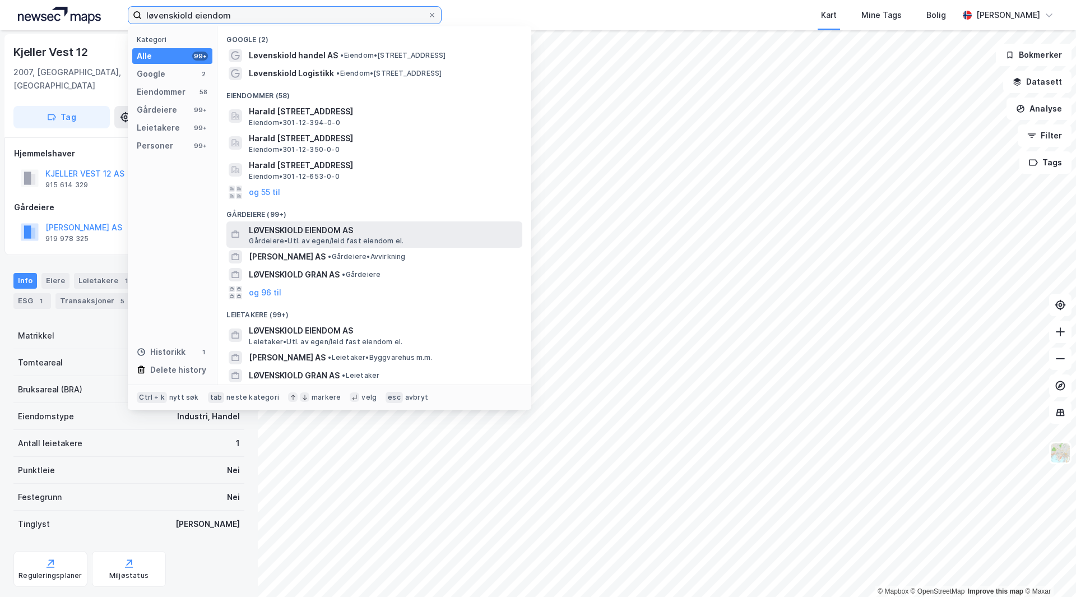
type input "løvenskiold eiendom"
click at [326, 230] on span "LØVENSKIOLD EIENDOM AS" at bounding box center [383, 230] width 269 height 13
